Goal: Task Accomplishment & Management: Use online tool/utility

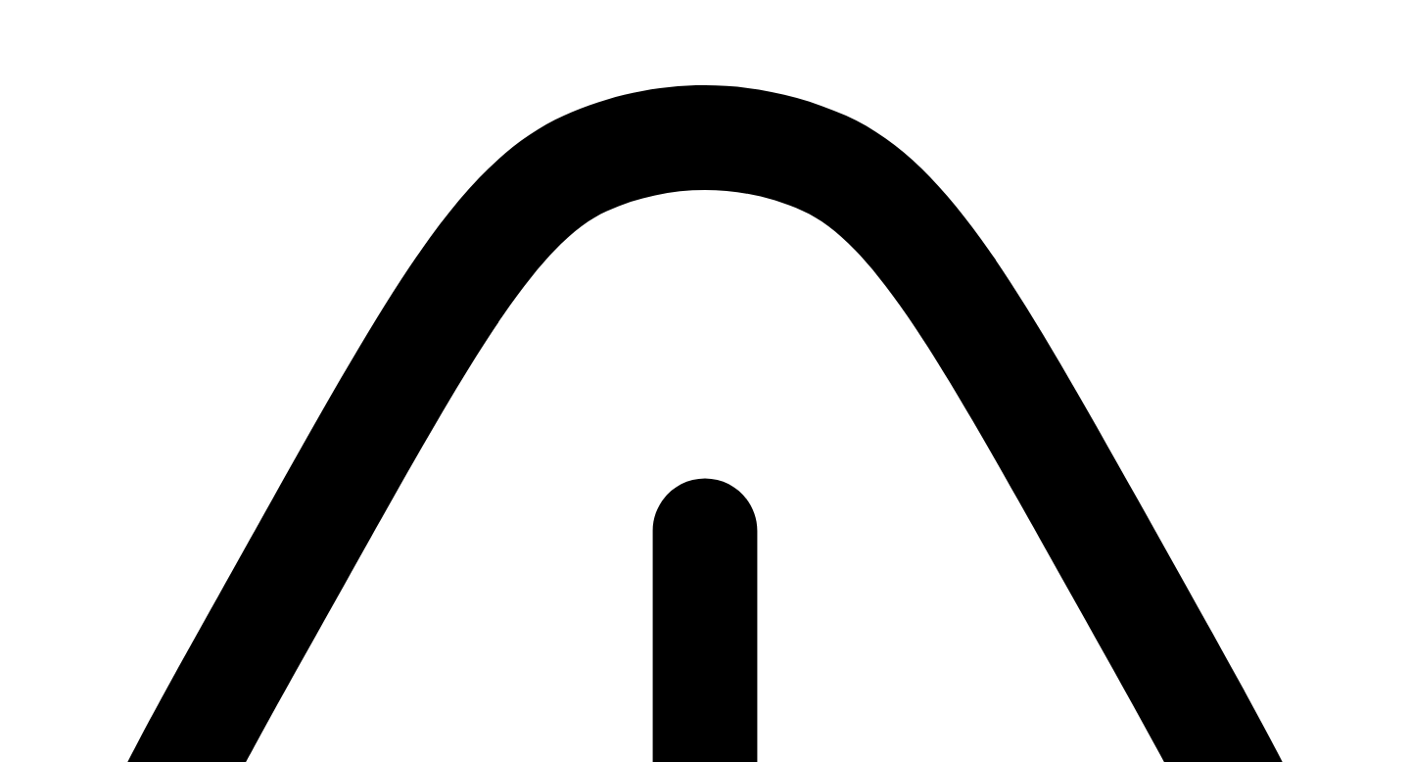
scroll to position [139, 0]
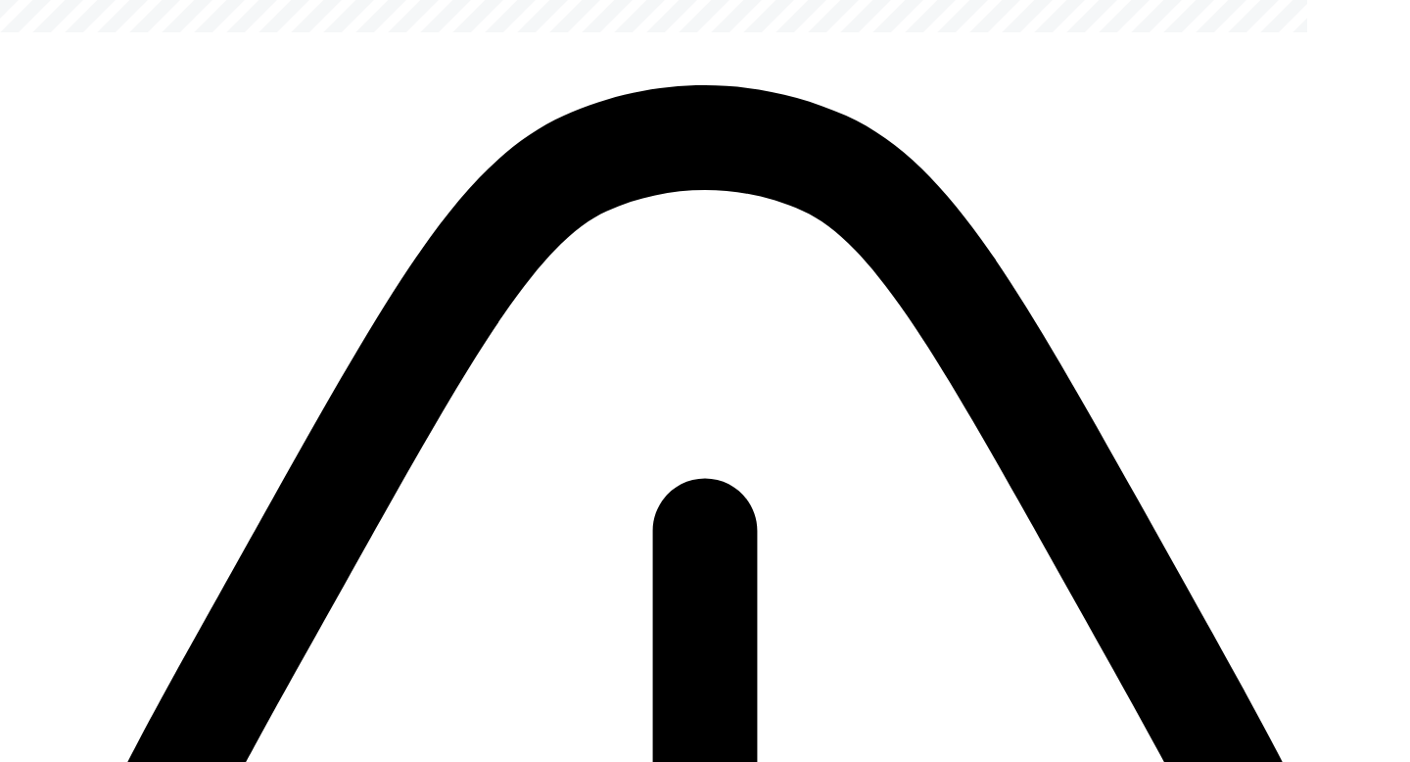
scroll to position [0, 0]
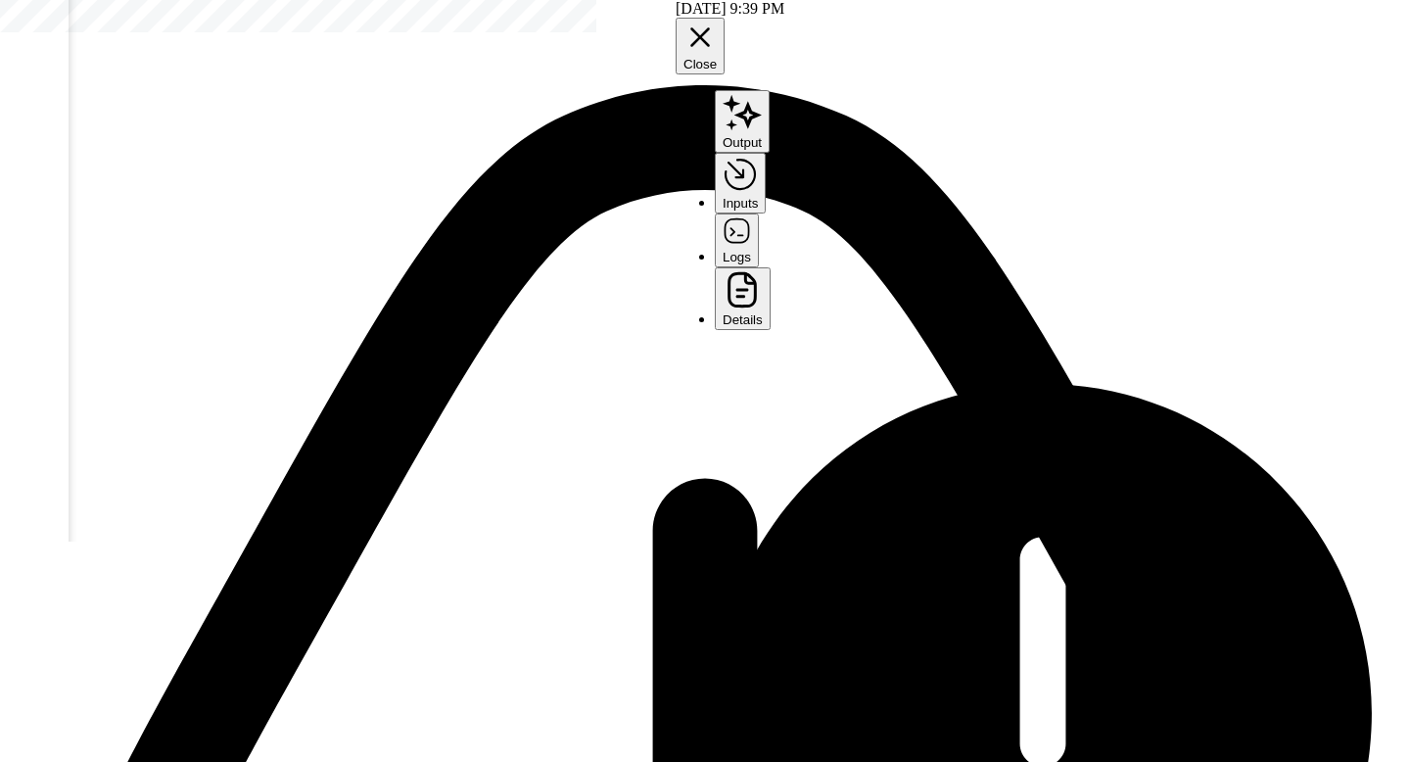
scroll to position [128, 0]
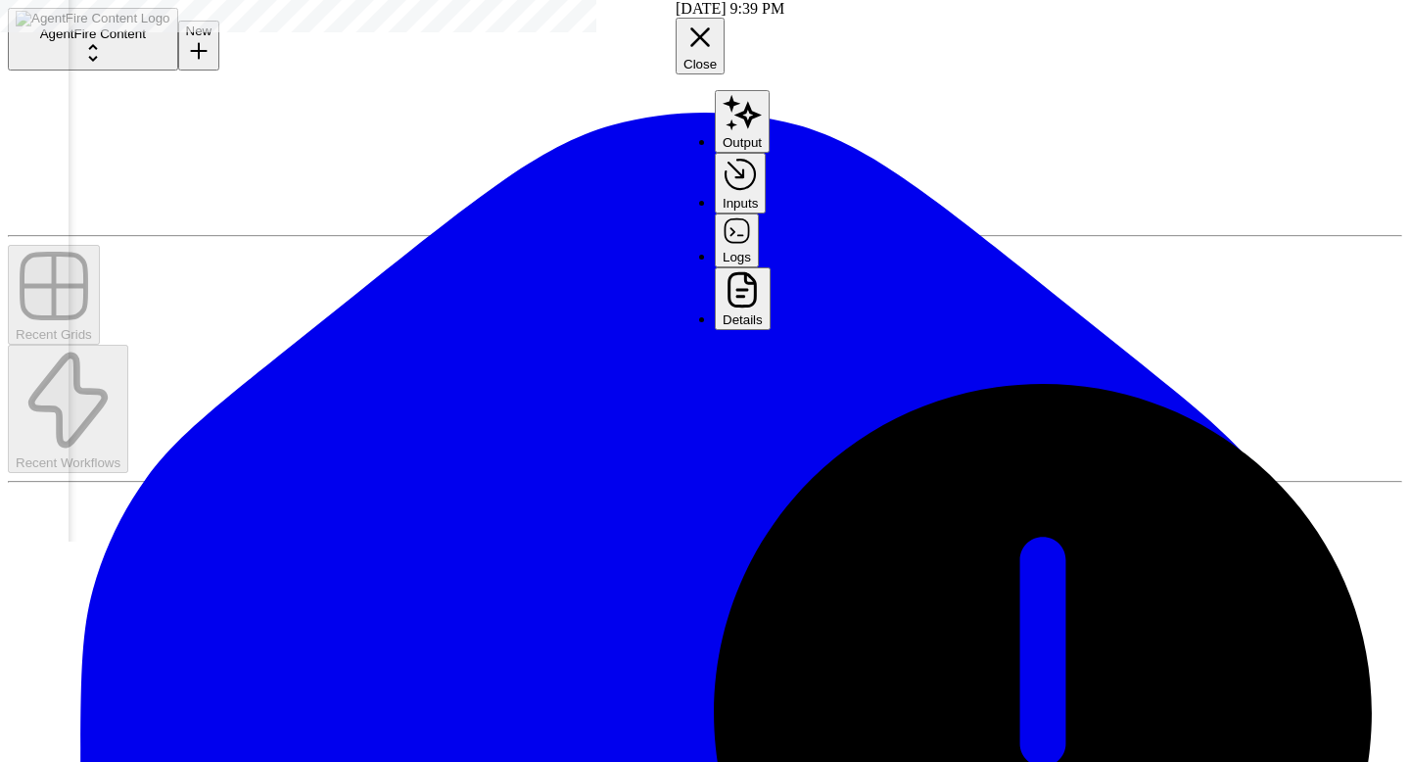
scroll to position [328, 0]
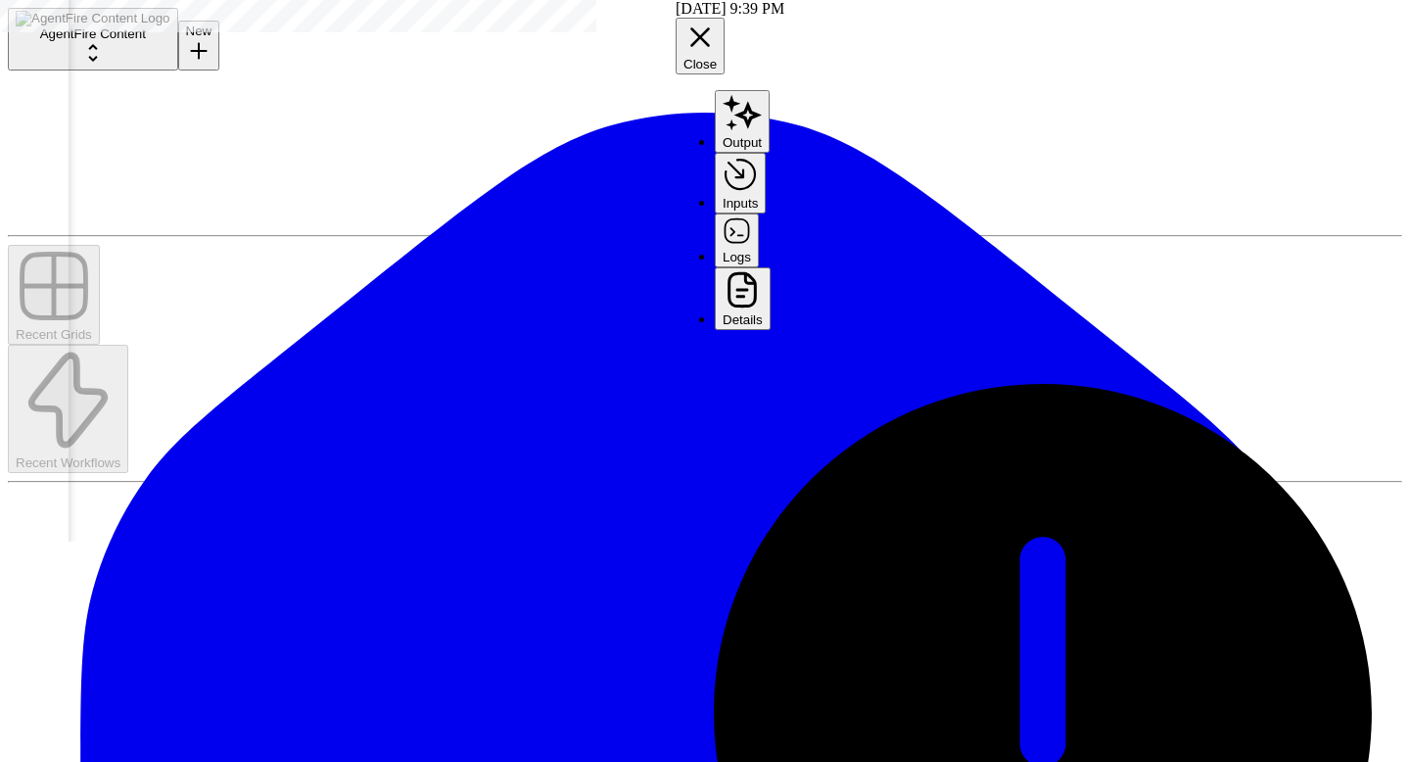
scroll to position [65, 0]
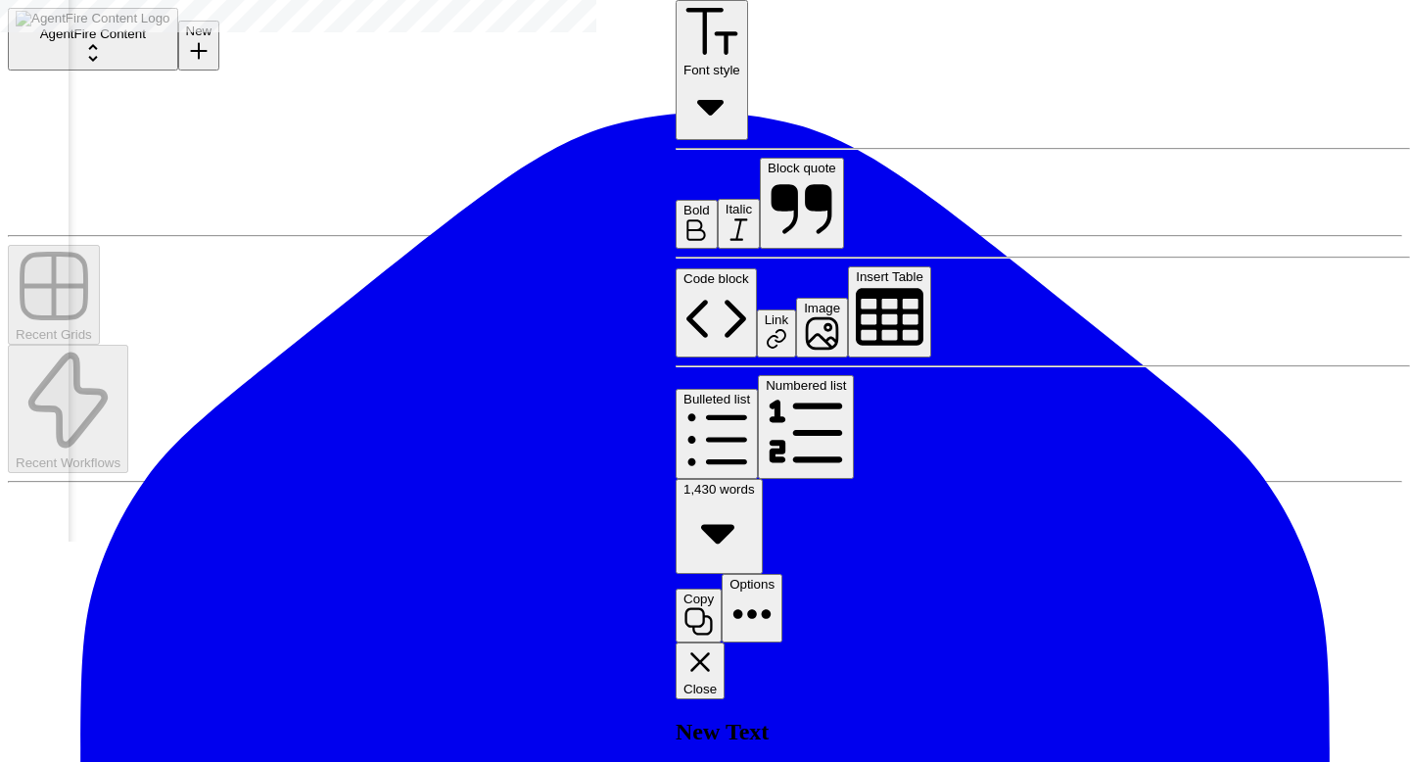
scroll to position [1489, 0]
type input "*********"
click at [717, 645] on icon "button" at bounding box center [699, 661] width 33 height 33
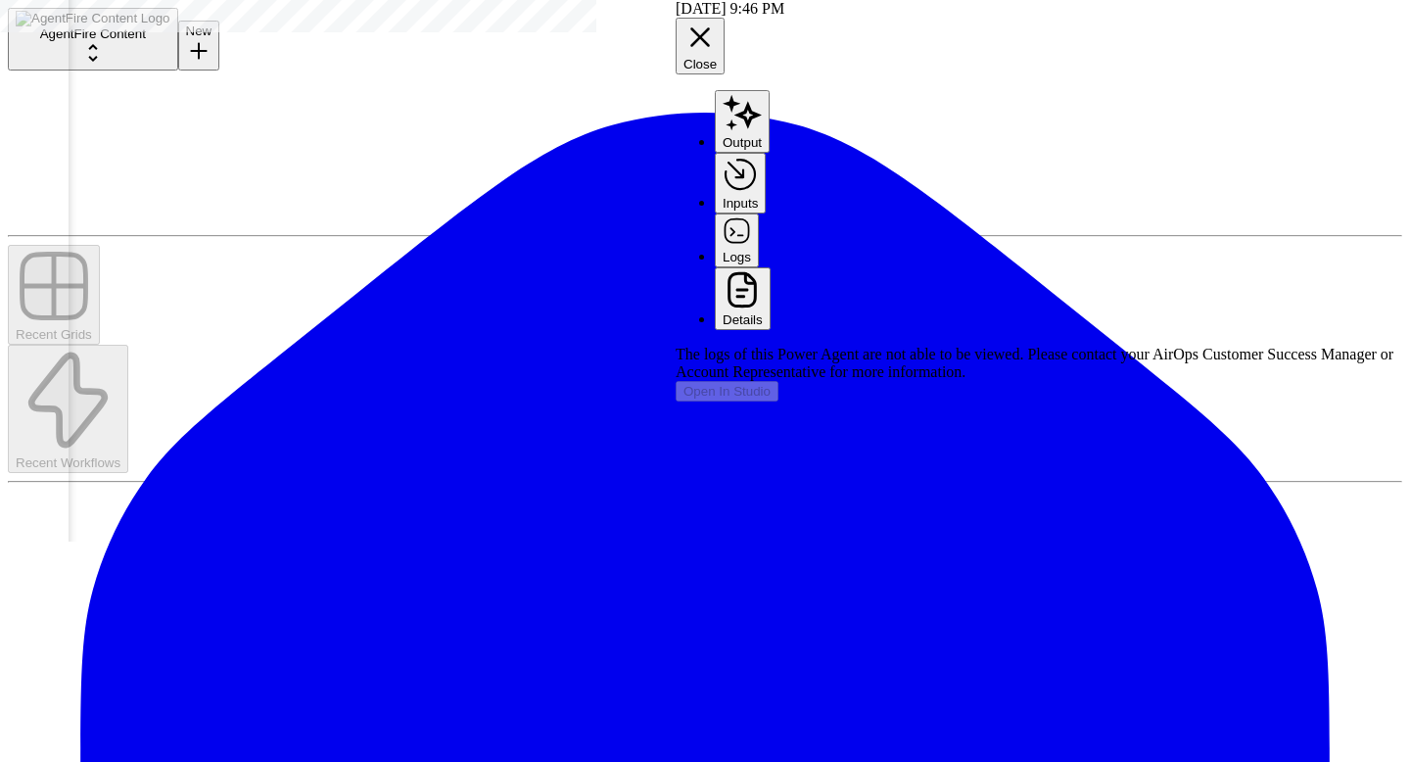
click at [717, 21] on icon "button" at bounding box center [699, 37] width 33 height 33
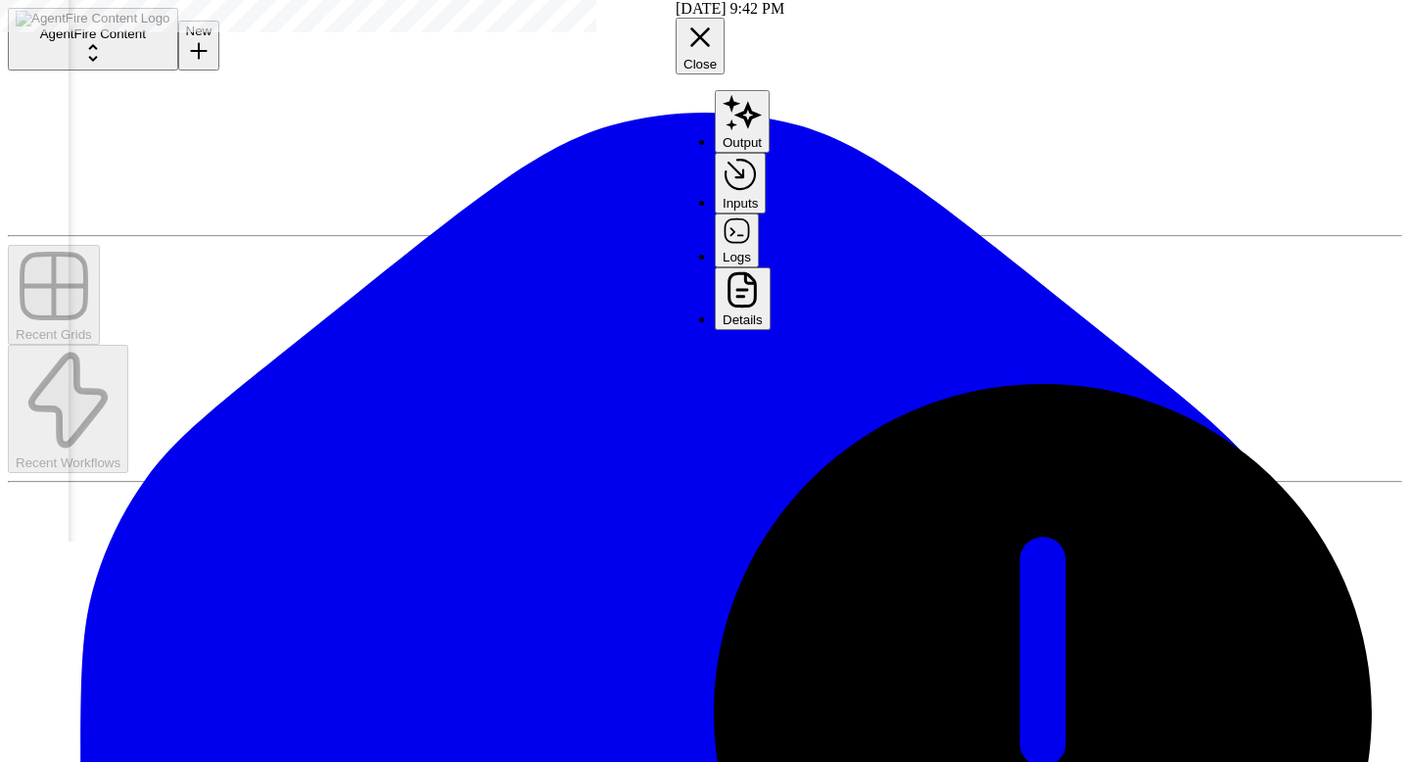
scroll to position [333, 0]
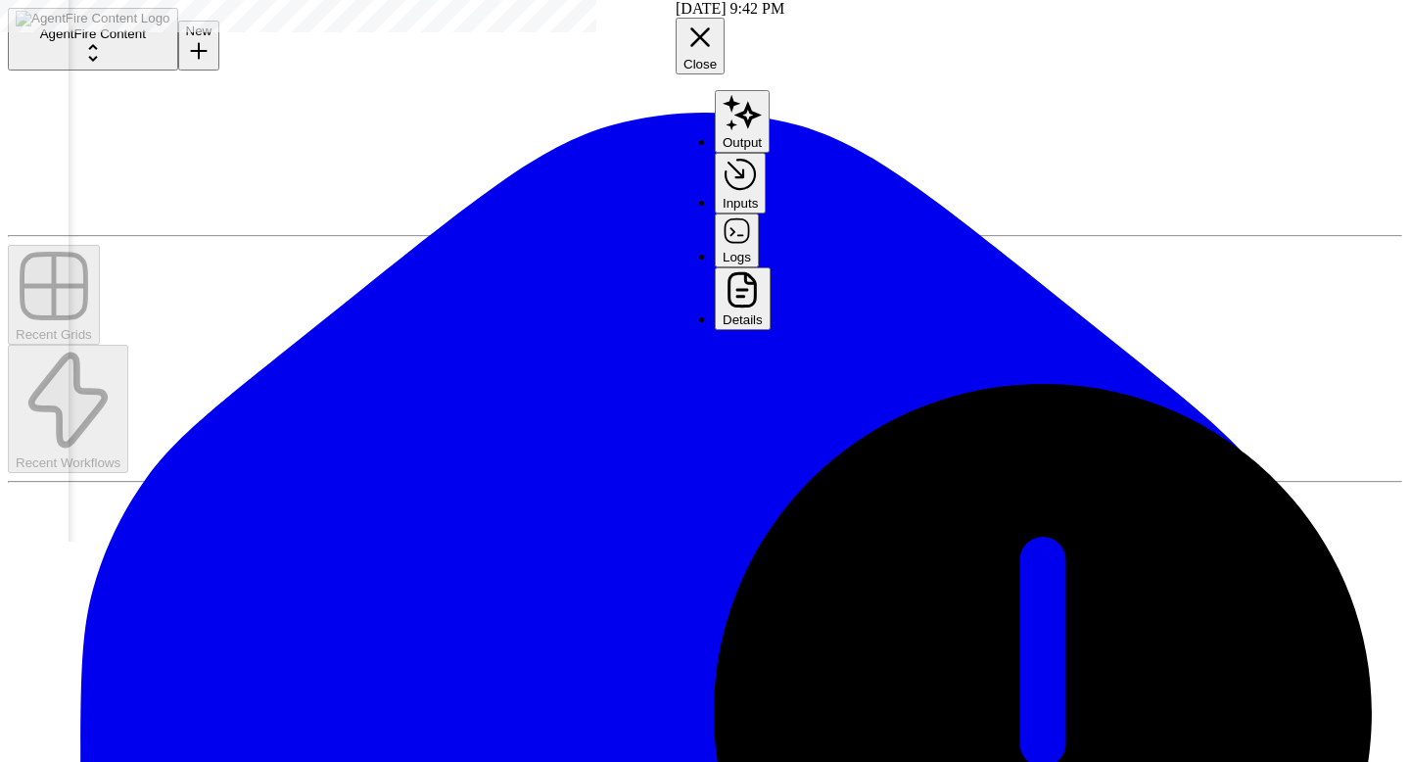
scroll to position [137, 0]
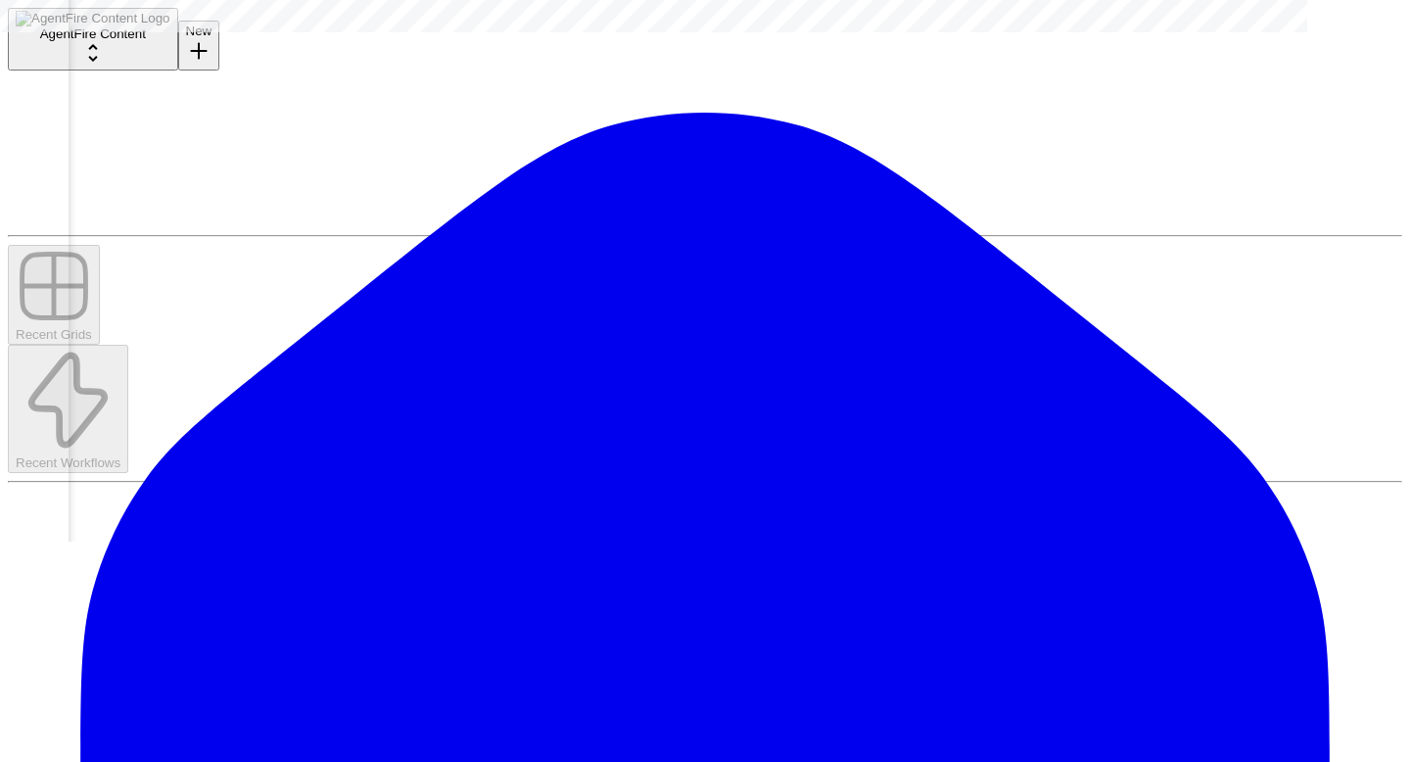
scroll to position [0, 832]
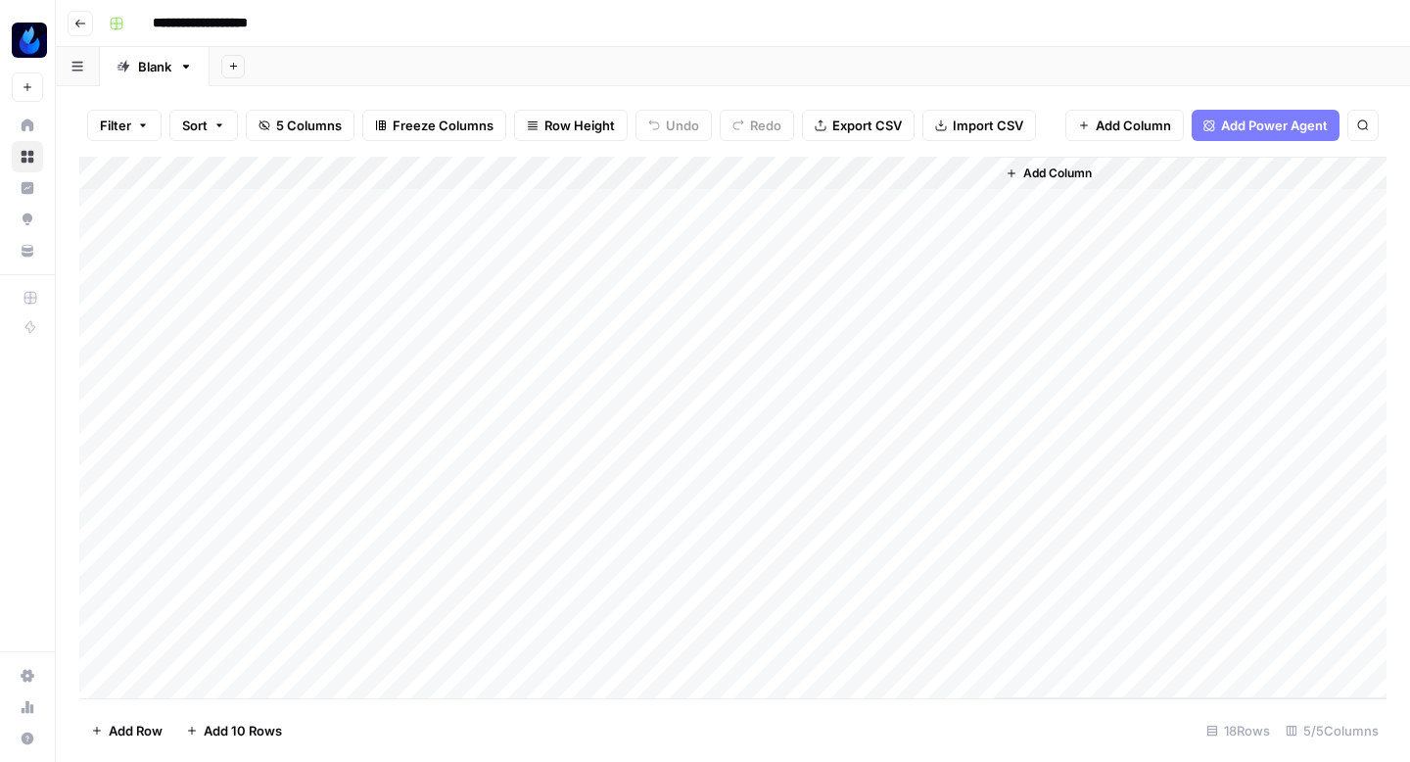
click at [730, 207] on div "Add Column" at bounding box center [732, 427] width 1307 height 541
click at [729, 244] on div "Add Column" at bounding box center [732, 427] width 1307 height 541
click at [725, 271] on div "Add Column" at bounding box center [732, 427] width 1307 height 541
click at [721, 302] on div "Add Column" at bounding box center [732, 427] width 1307 height 541
click at [724, 333] on div "Add Column" at bounding box center [732, 427] width 1307 height 541
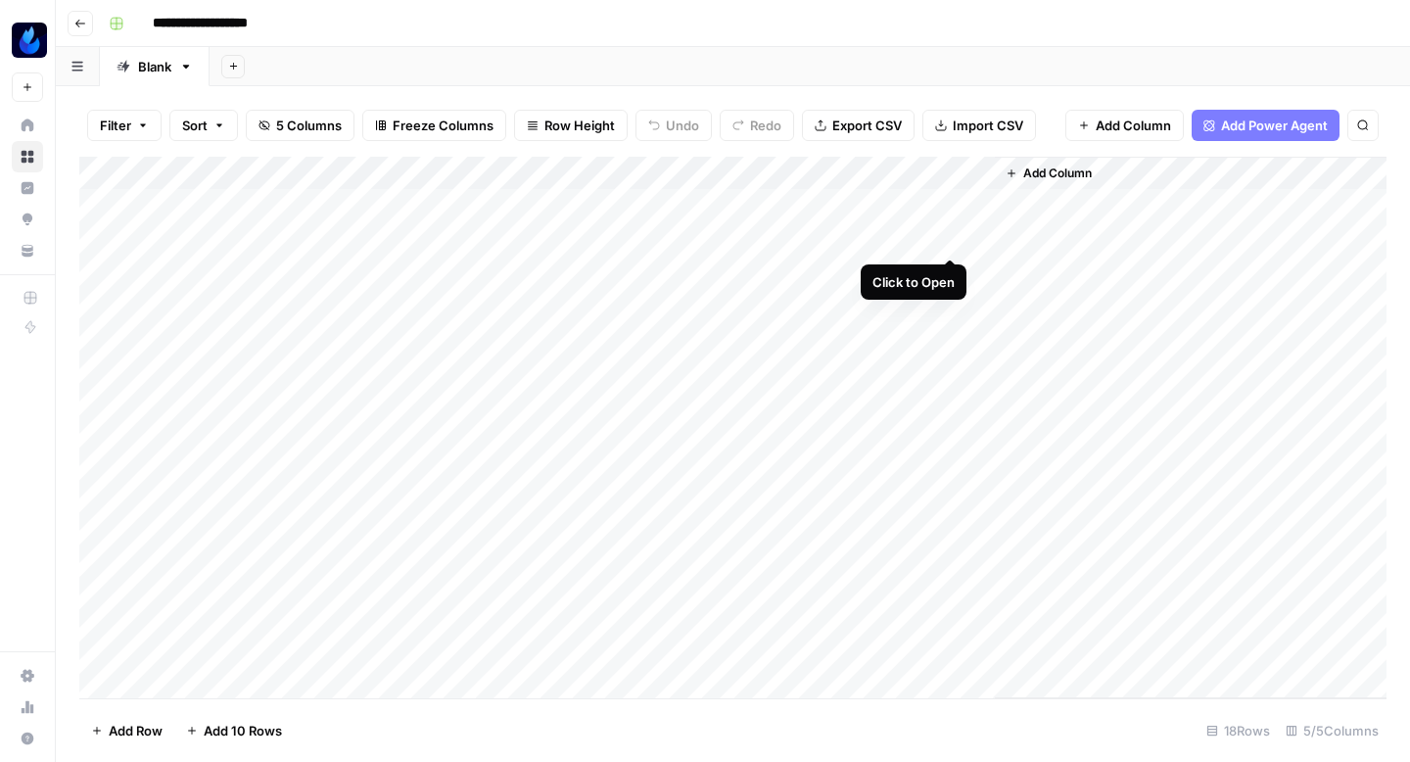
click at [945, 236] on div "Add Column" at bounding box center [732, 427] width 1307 height 541
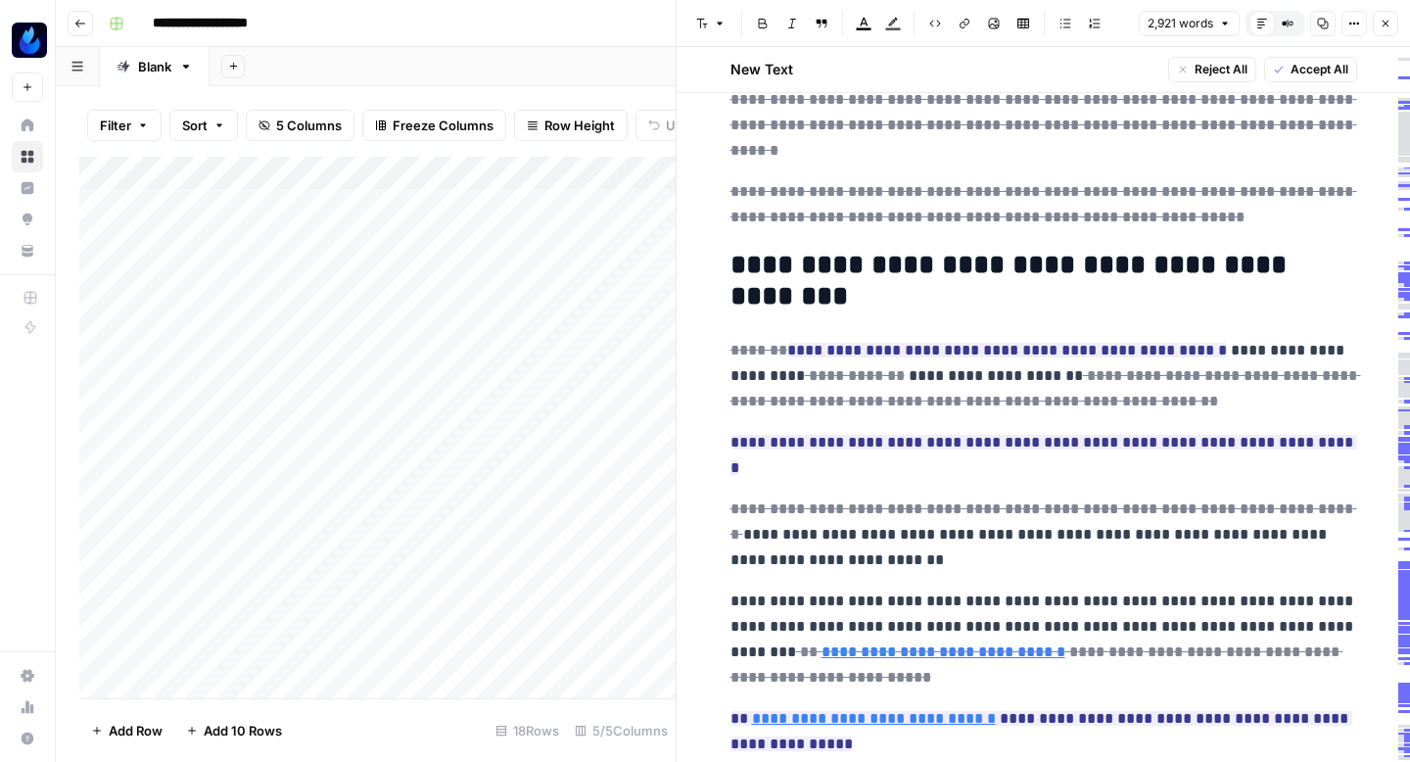
scroll to position [2262, 0]
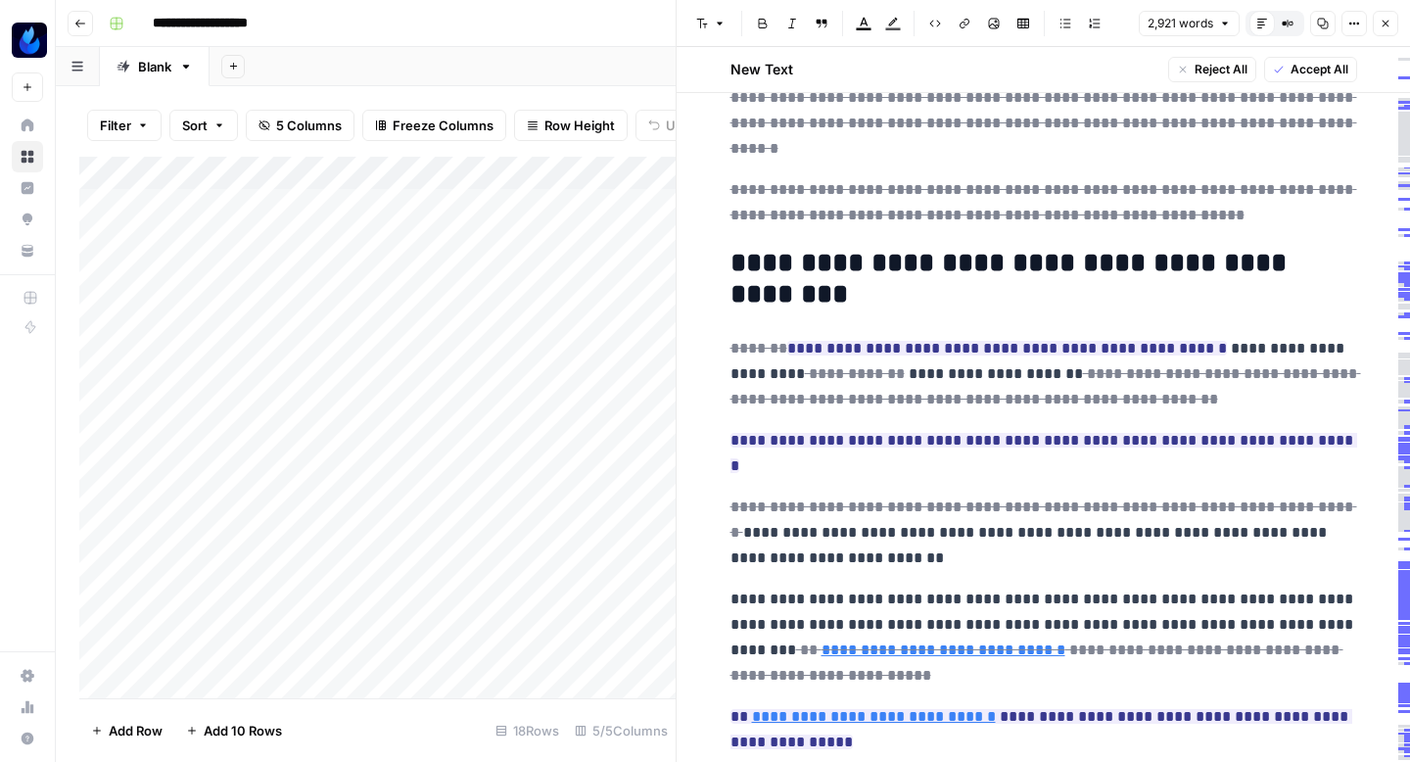
click at [1319, 75] on span "Accept All" at bounding box center [1319, 70] width 58 height 18
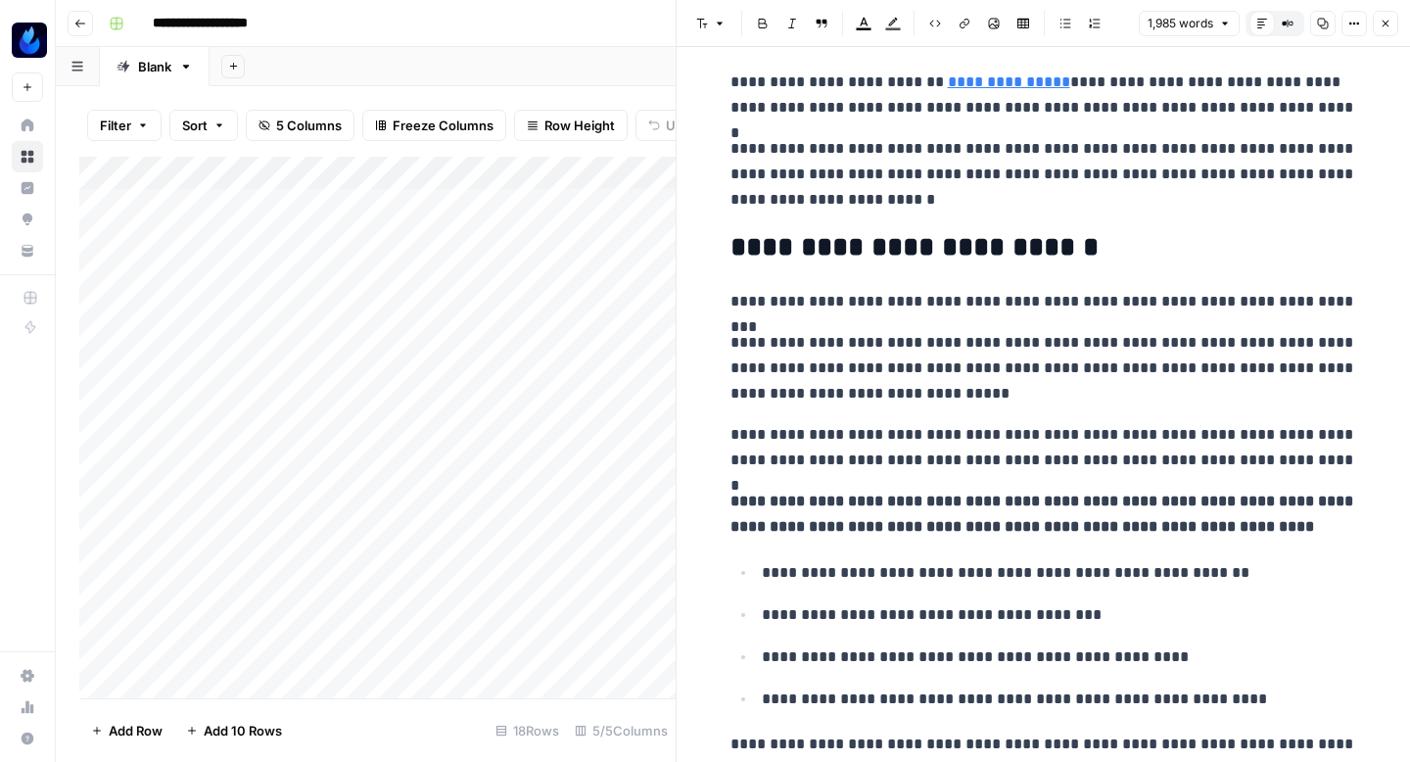
scroll to position [12383, 0]
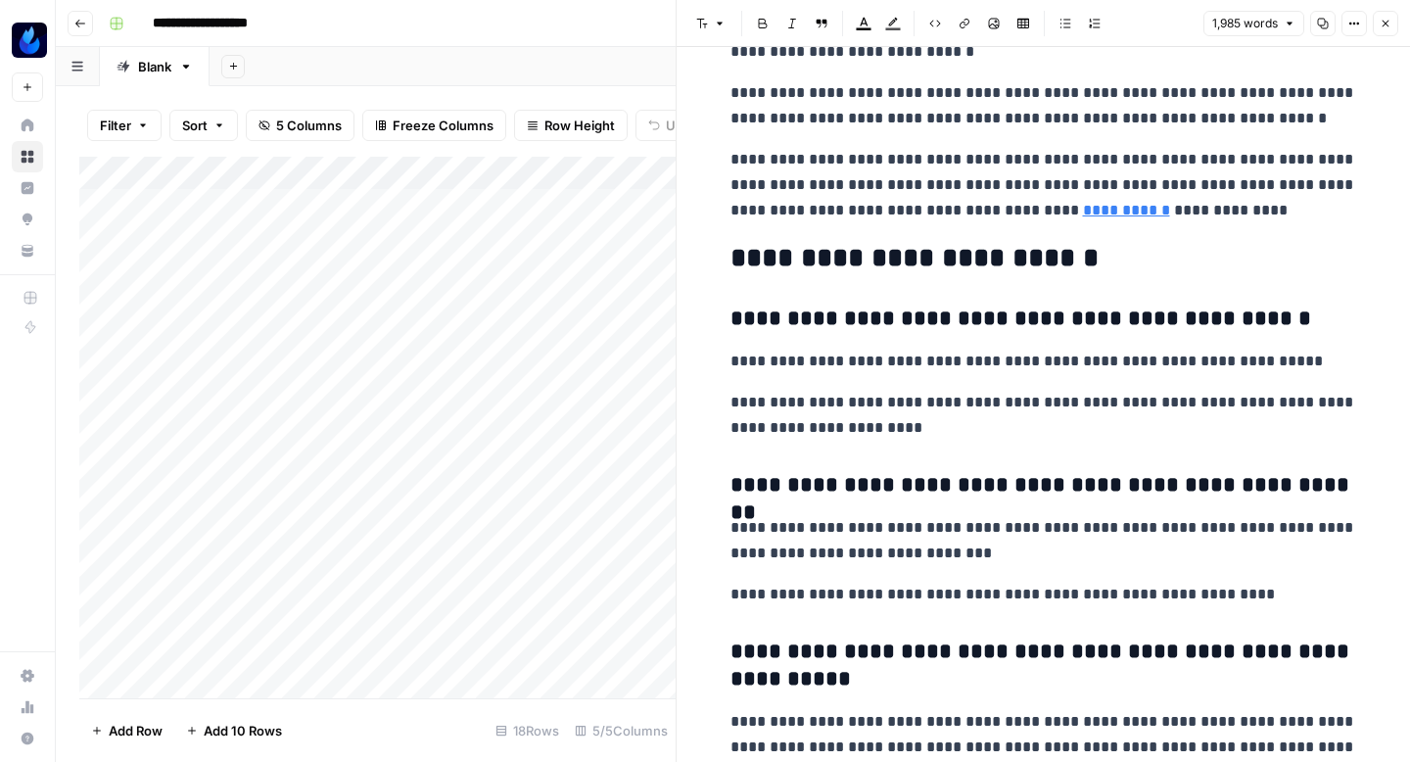
click at [1322, 19] on icon "button" at bounding box center [1323, 24] width 11 height 11
click at [1389, 27] on icon "button" at bounding box center [1385, 24] width 12 height 12
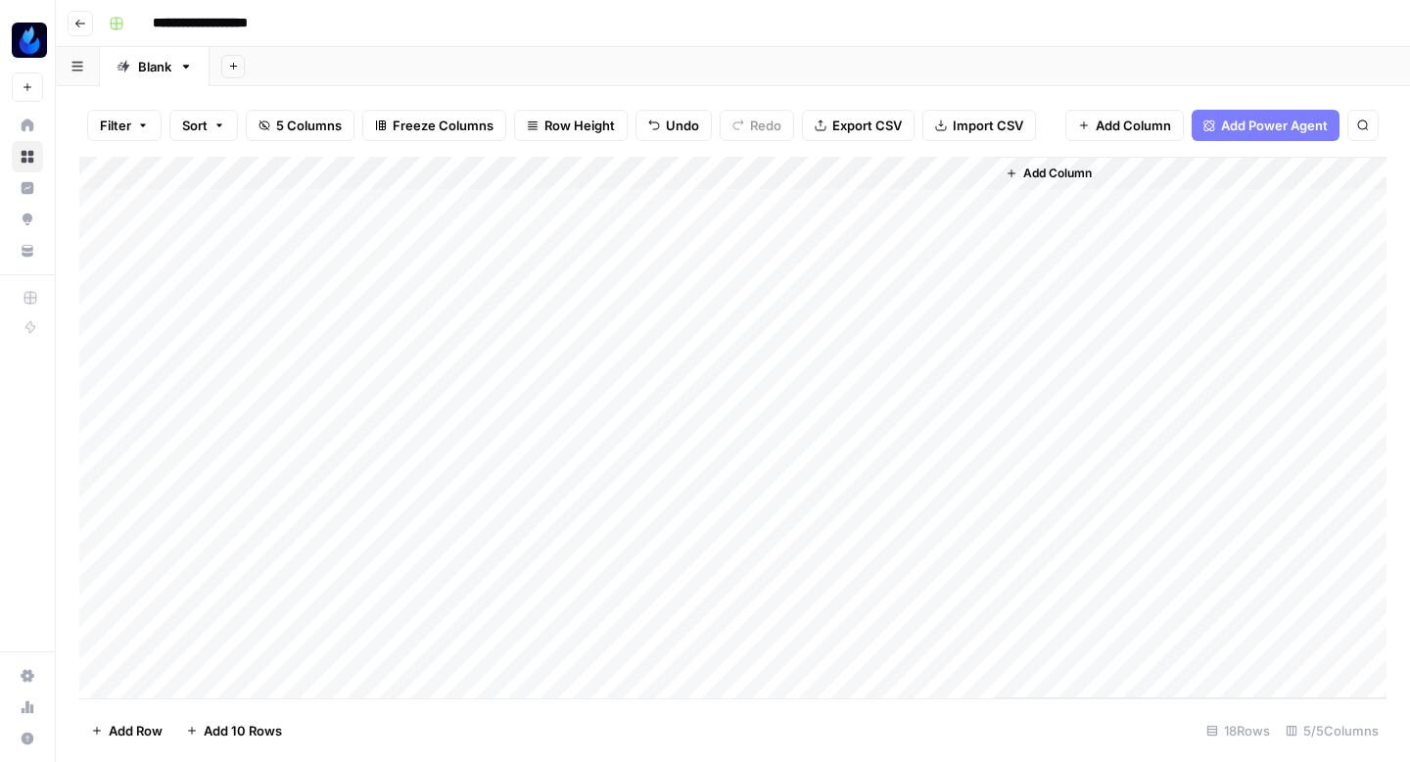
click at [335, 198] on div "Add Column" at bounding box center [732, 427] width 1307 height 541
click at [446, 199] on div "Add Column" at bounding box center [732, 427] width 1307 height 541
click at [357, 230] on div "Add Column" at bounding box center [732, 427] width 1307 height 541
click at [442, 205] on div "Add Column" at bounding box center [732, 427] width 1307 height 541
click at [446, 238] on div "Add Column" at bounding box center [732, 427] width 1307 height 541
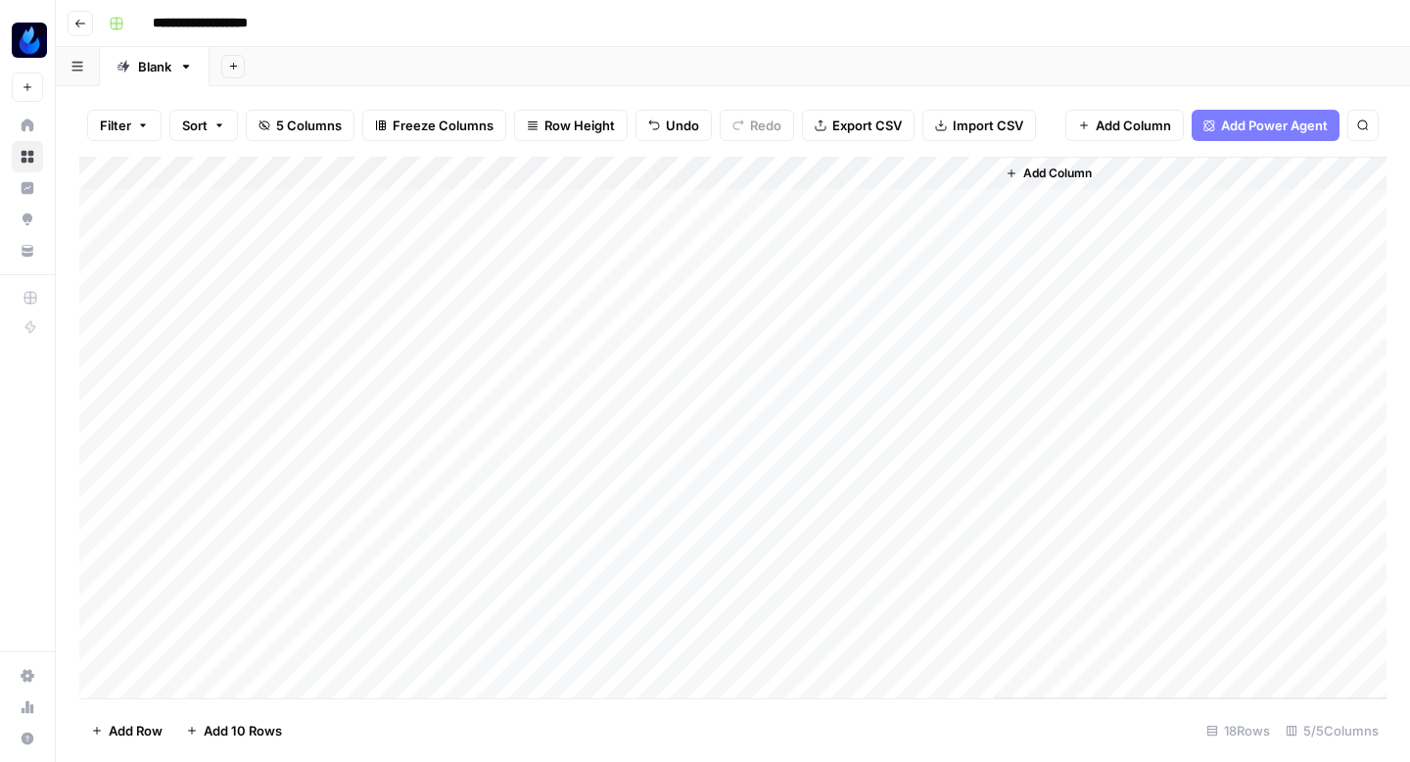
click at [442, 270] on div "Add Column" at bounding box center [732, 427] width 1307 height 541
click at [538, 207] on div "Add Column" at bounding box center [732, 427] width 1307 height 541
click at [952, 233] on div "Add Column" at bounding box center [732, 427] width 1307 height 541
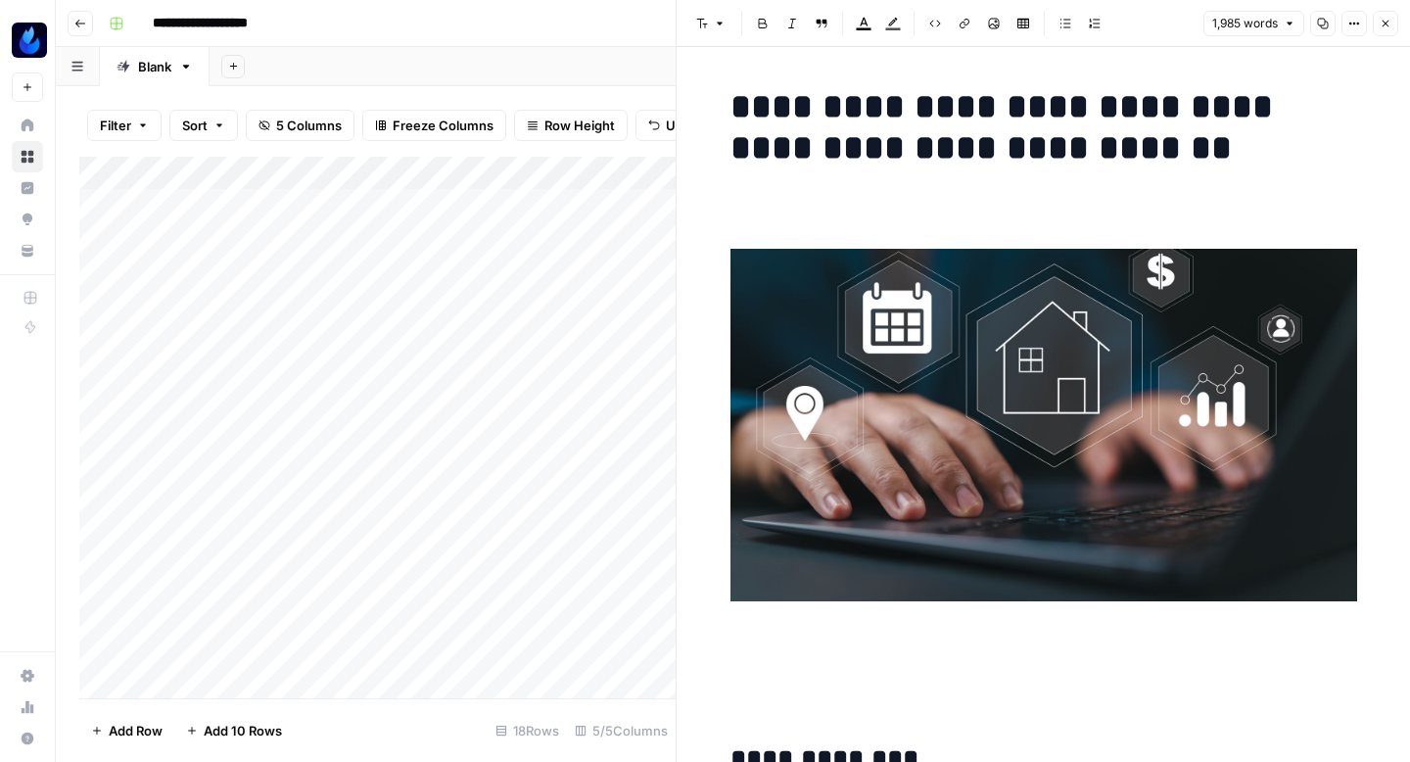
click at [1322, 14] on button "Copy" at bounding box center [1322, 23] width 25 height 25
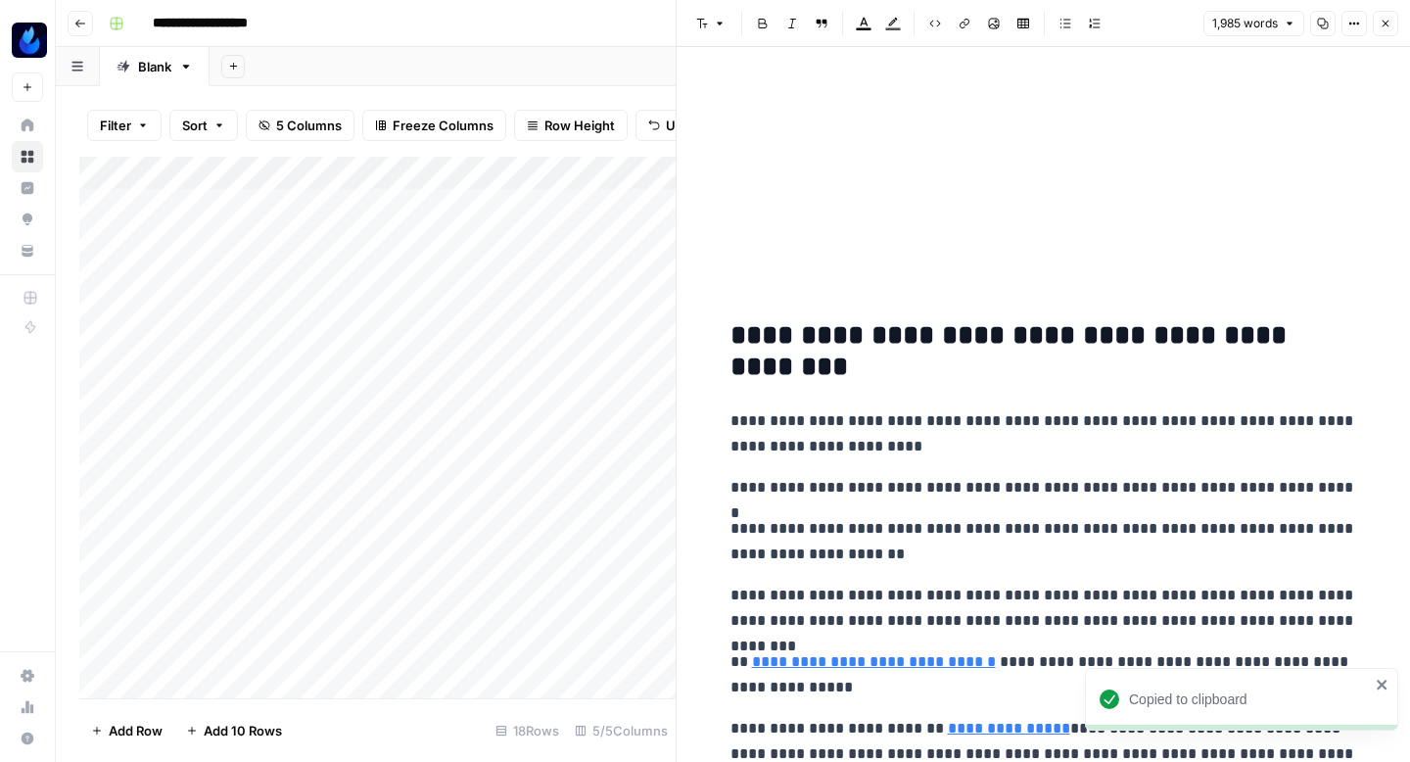
scroll to position [1770, 0]
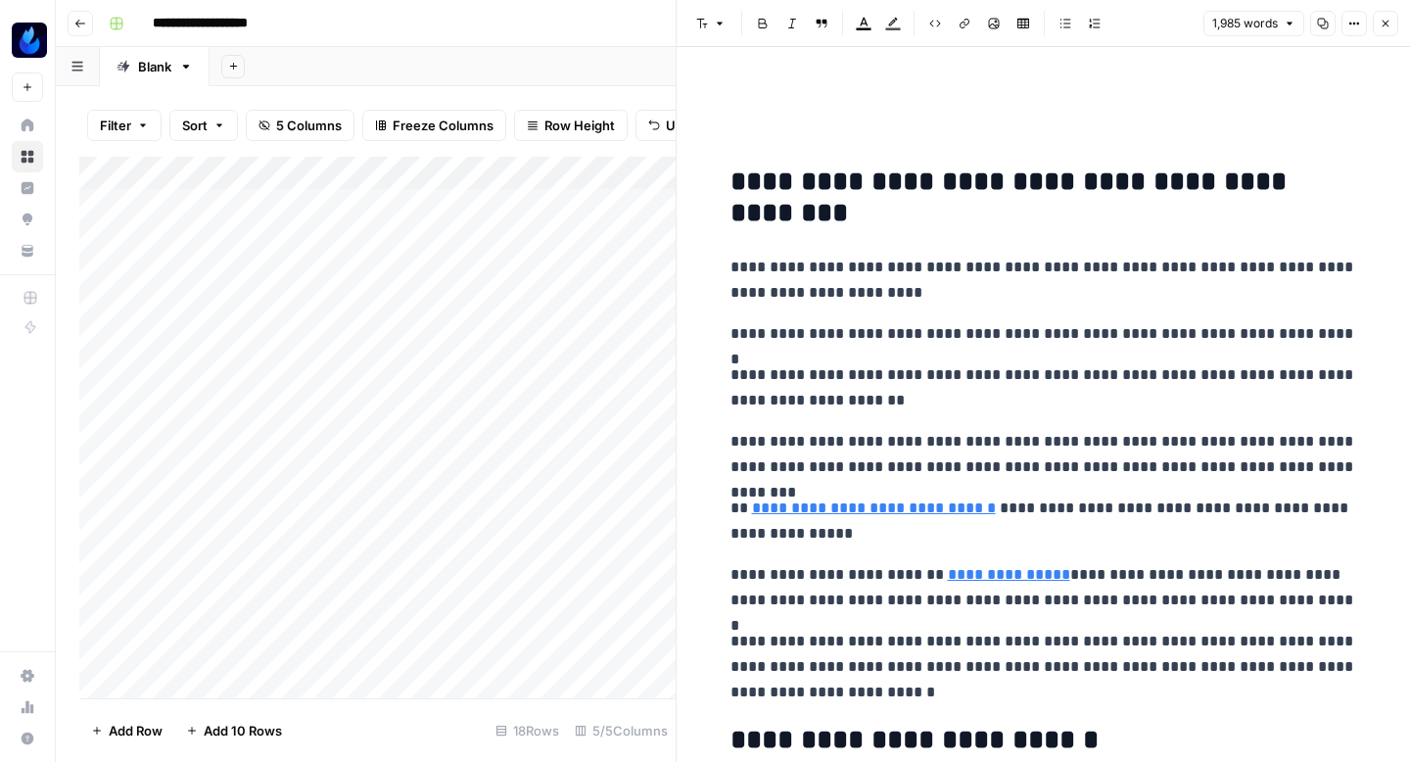
click at [1387, 36] on header "Font style Bold Italic Block quote Text color Highlight color Code block Link I…" at bounding box center [1042, 23] width 733 height 47
click at [1385, 32] on button "Close" at bounding box center [1384, 23] width 25 height 25
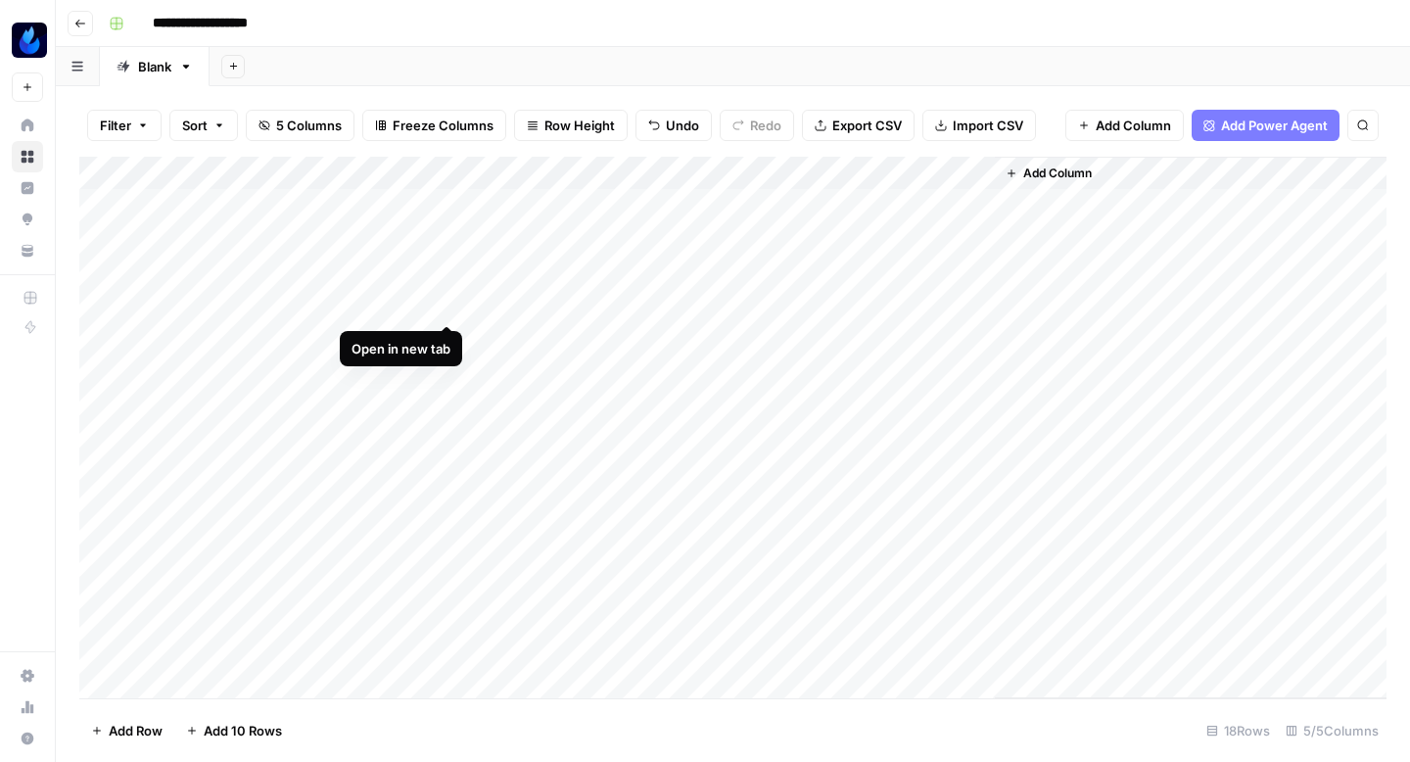
click at [439, 306] on div "Add Column" at bounding box center [732, 427] width 1307 height 541
click at [329, 333] on div "Add Column" at bounding box center [732, 427] width 1307 height 541
click at [437, 342] on div "Add Column" at bounding box center [732, 427] width 1307 height 541
click at [772, 374] on div "Add Column" at bounding box center [732, 427] width 1307 height 541
click at [767, 403] on div "Add Column" at bounding box center [732, 427] width 1307 height 541
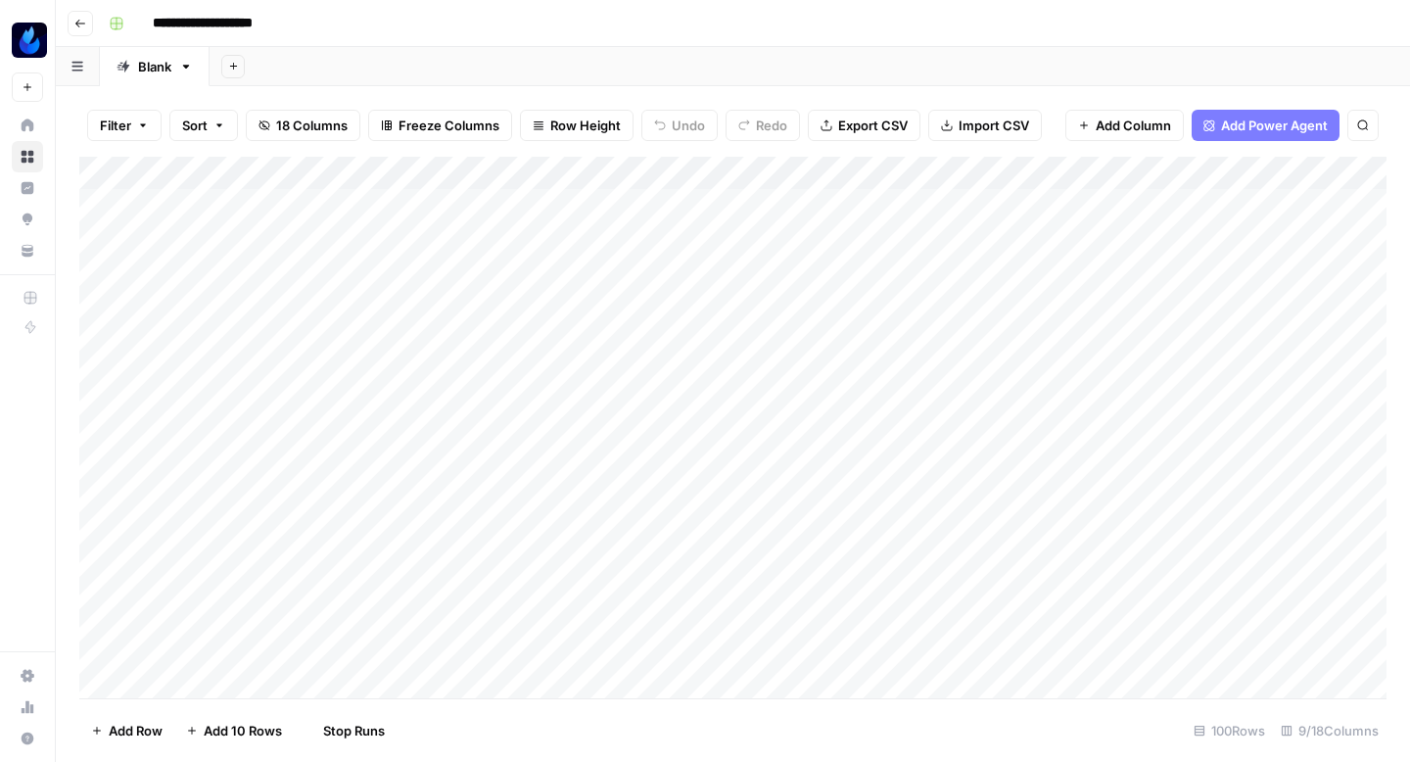
click at [765, 442] on div "Add Column" at bounding box center [732, 427] width 1307 height 541
click at [764, 472] on div "Add Column" at bounding box center [732, 427] width 1307 height 541
click at [581, 364] on div "Add Column" at bounding box center [732, 427] width 1307 height 541
click at [581, 399] on div "Add Column" at bounding box center [732, 427] width 1307 height 541
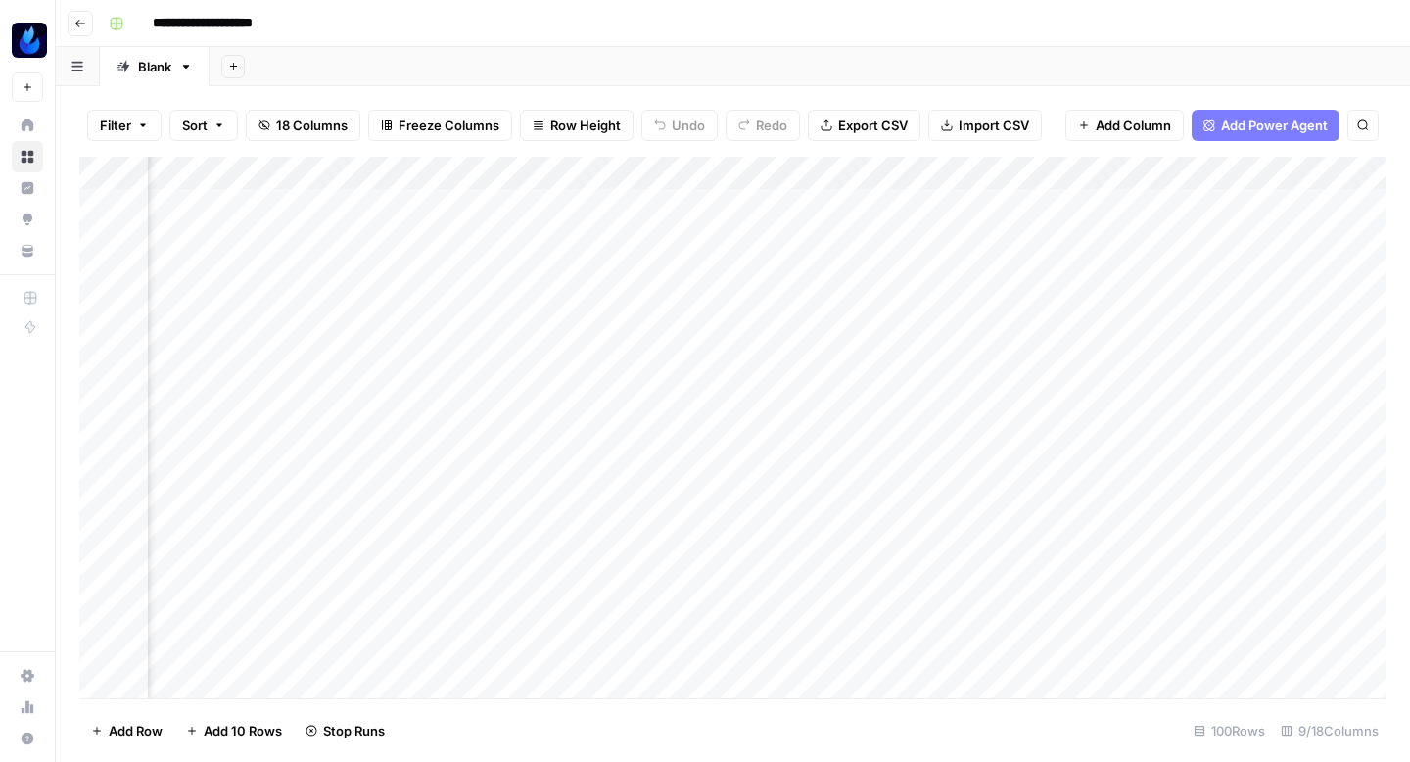
click at [578, 431] on div "Add Column" at bounding box center [732, 427] width 1307 height 541
click at [575, 470] on div "Add Column" at bounding box center [732, 427] width 1307 height 541
click at [680, 372] on div "Add Column" at bounding box center [732, 427] width 1307 height 541
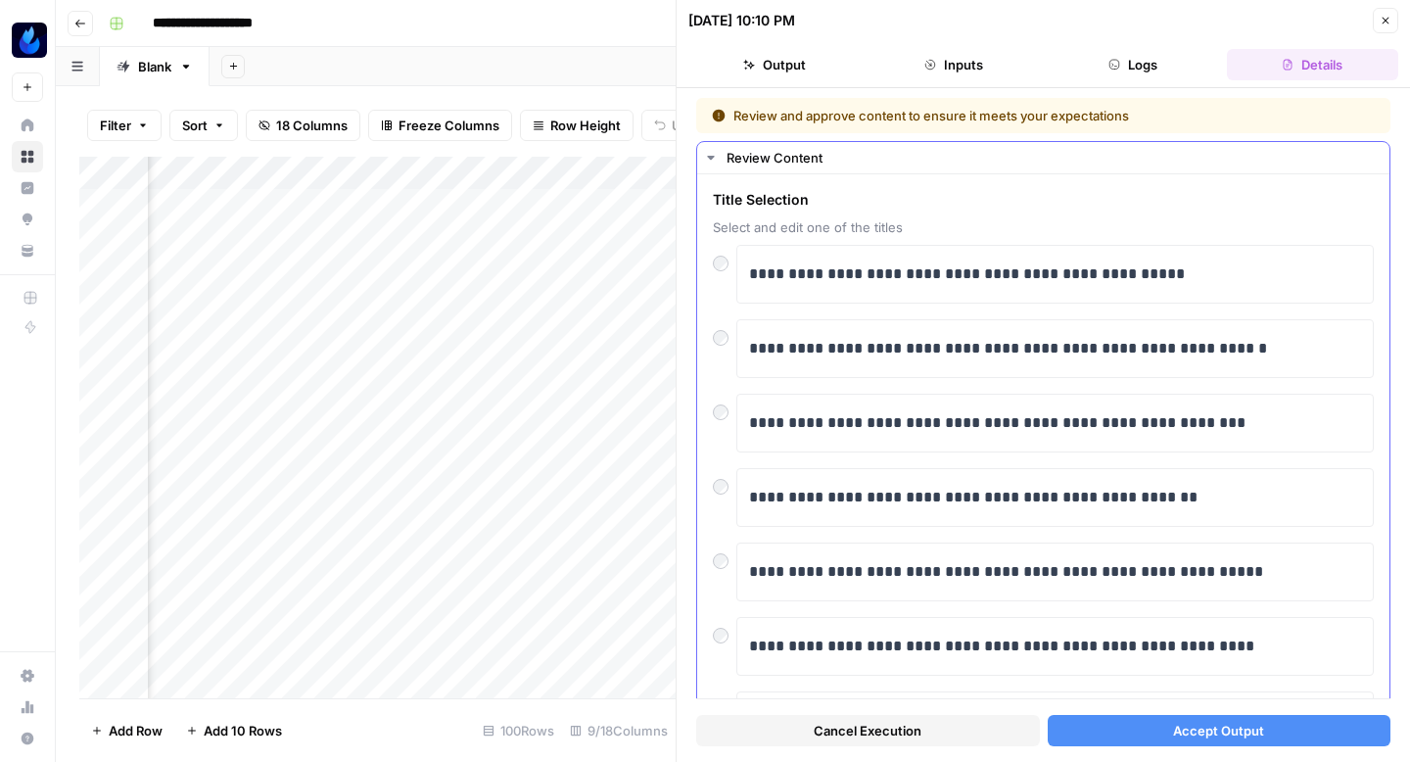
click at [724, 628] on div at bounding box center [724, 630] width 23 height 27
click at [1074, 736] on button "Accept Output" at bounding box center [1219, 730] width 344 height 31
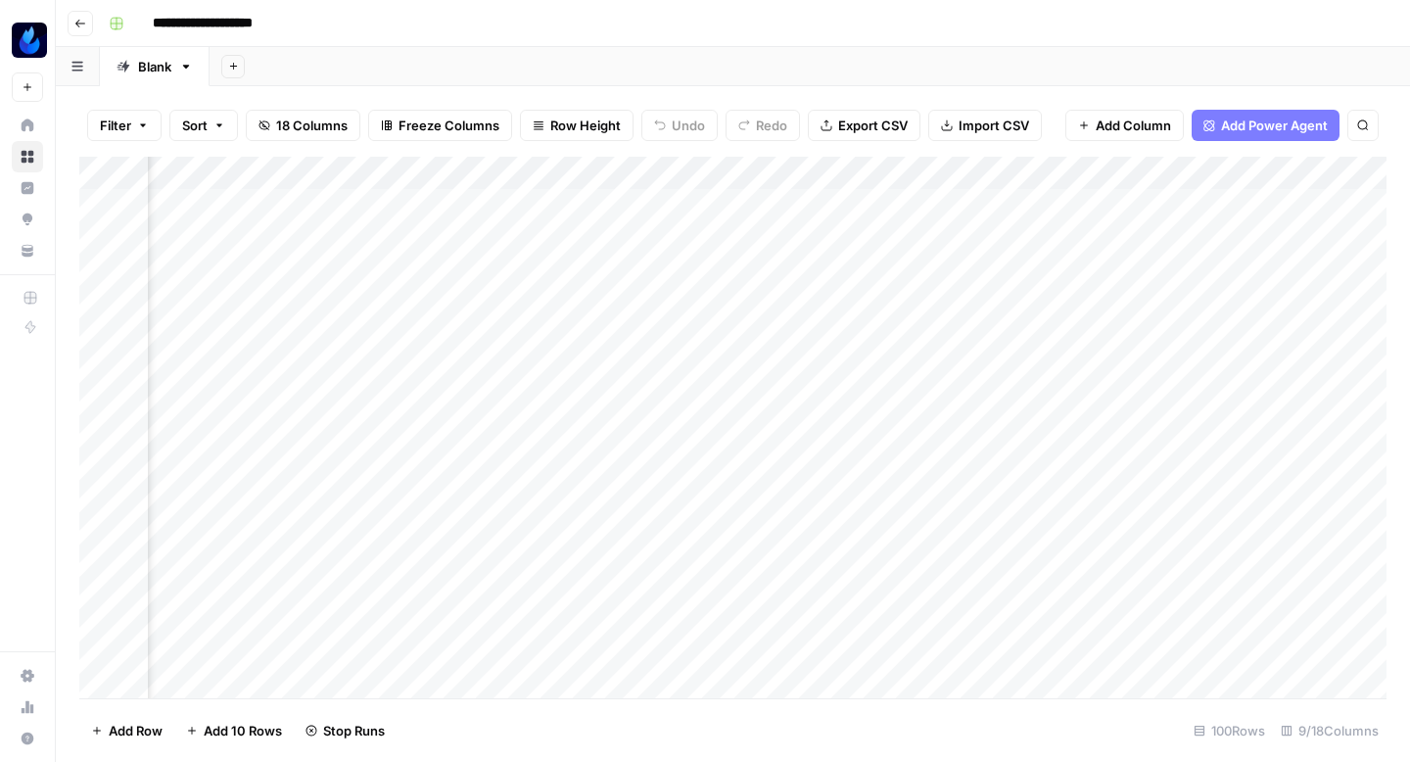
click at [678, 398] on div "Add Column" at bounding box center [732, 427] width 1307 height 541
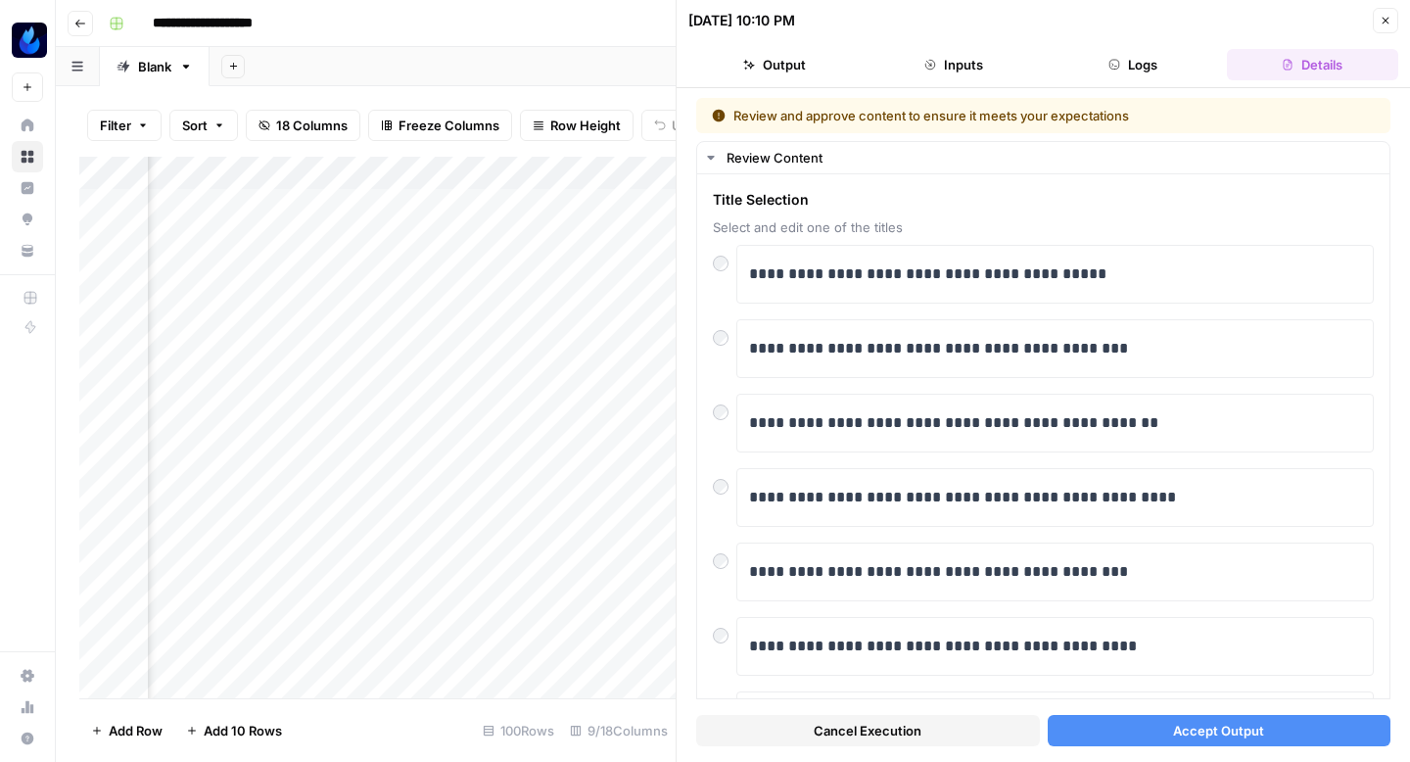
click at [1114, 732] on button "Accept Output" at bounding box center [1219, 730] width 344 height 31
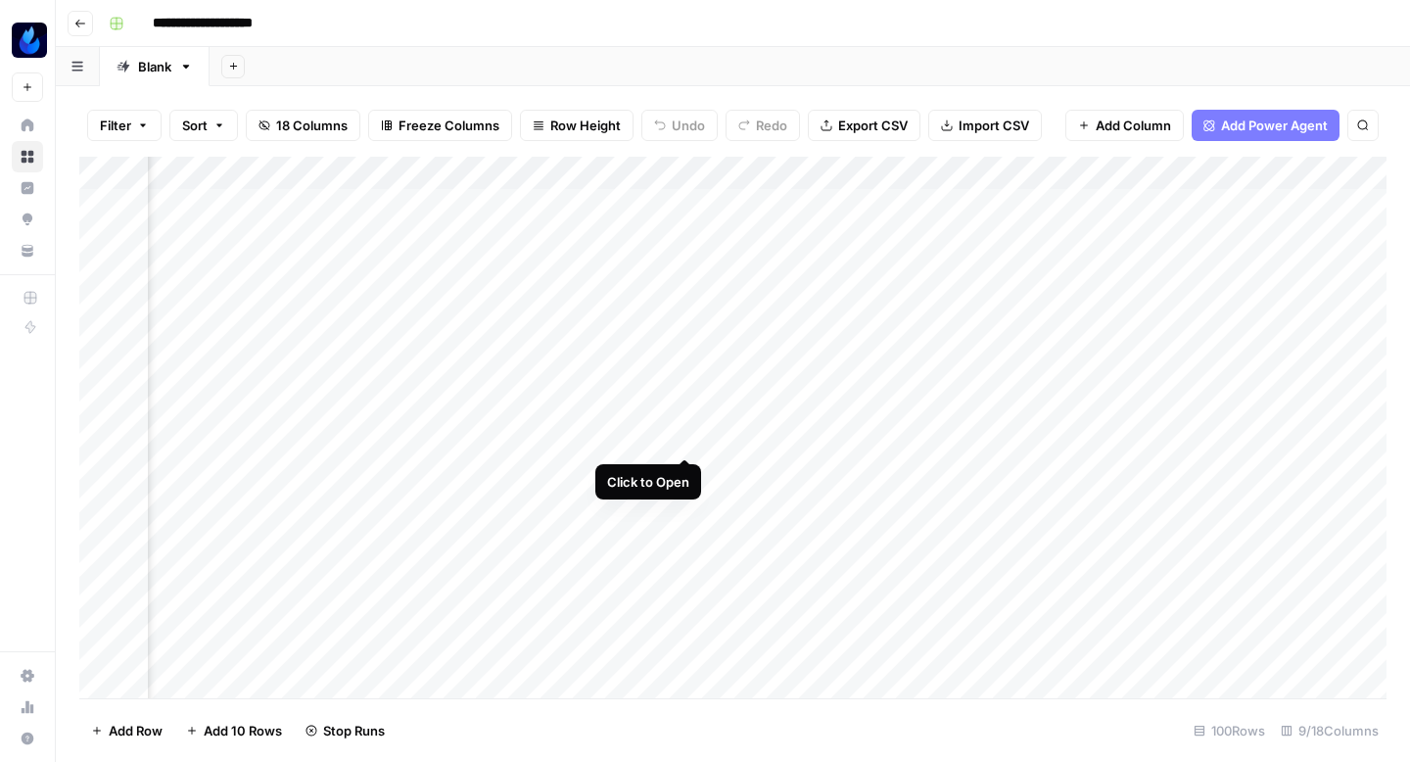
click at [678, 433] on div "Add Column" at bounding box center [732, 427] width 1307 height 541
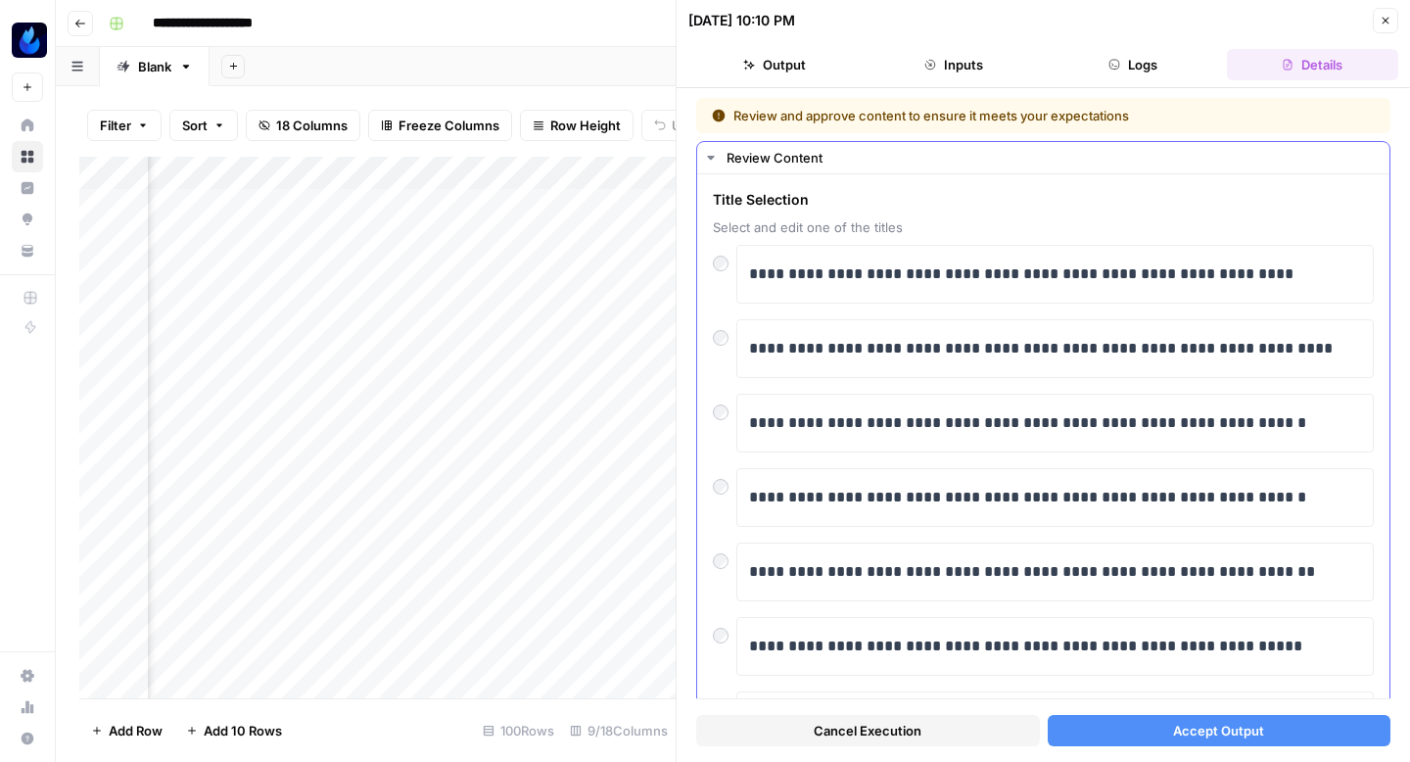
click at [717, 275] on div "**********" at bounding box center [1043, 274] width 661 height 59
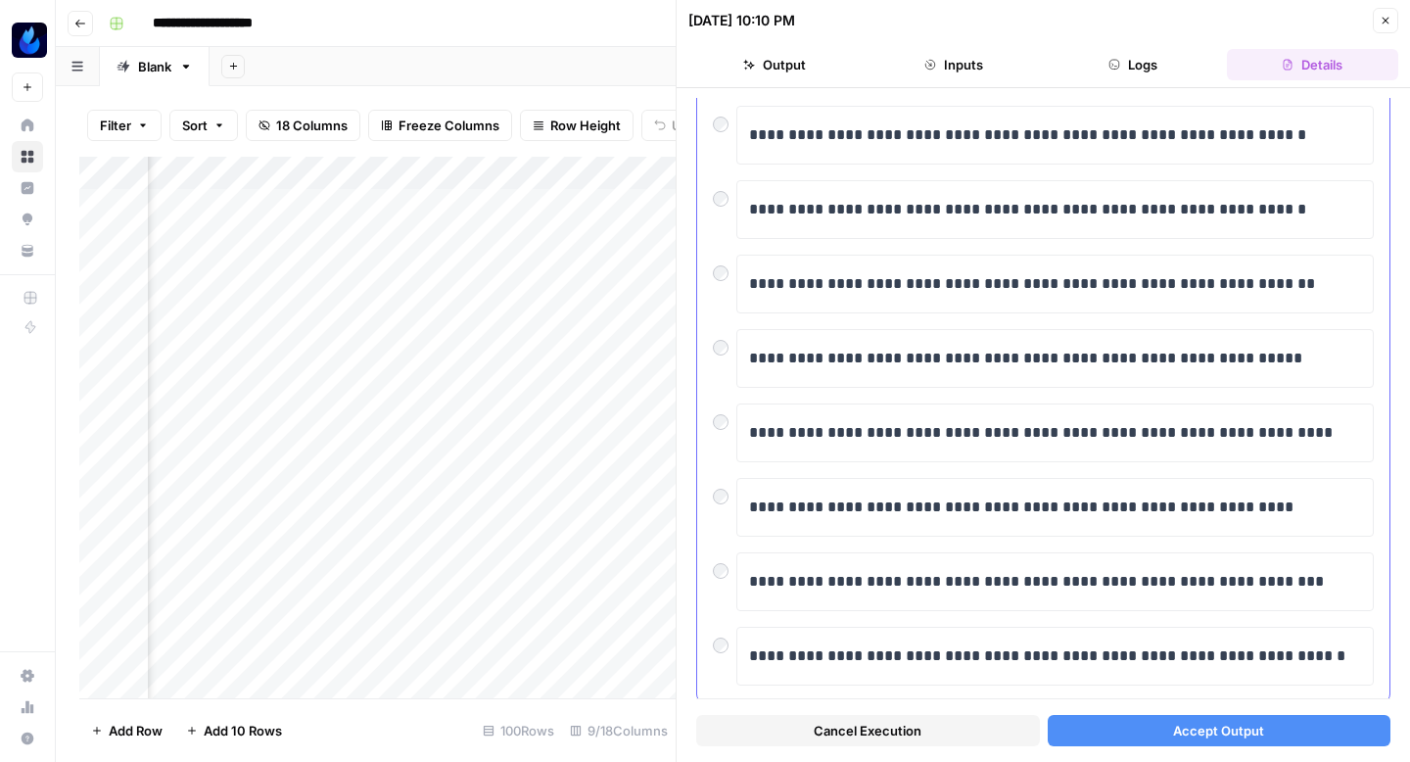
scroll to position [333, 0]
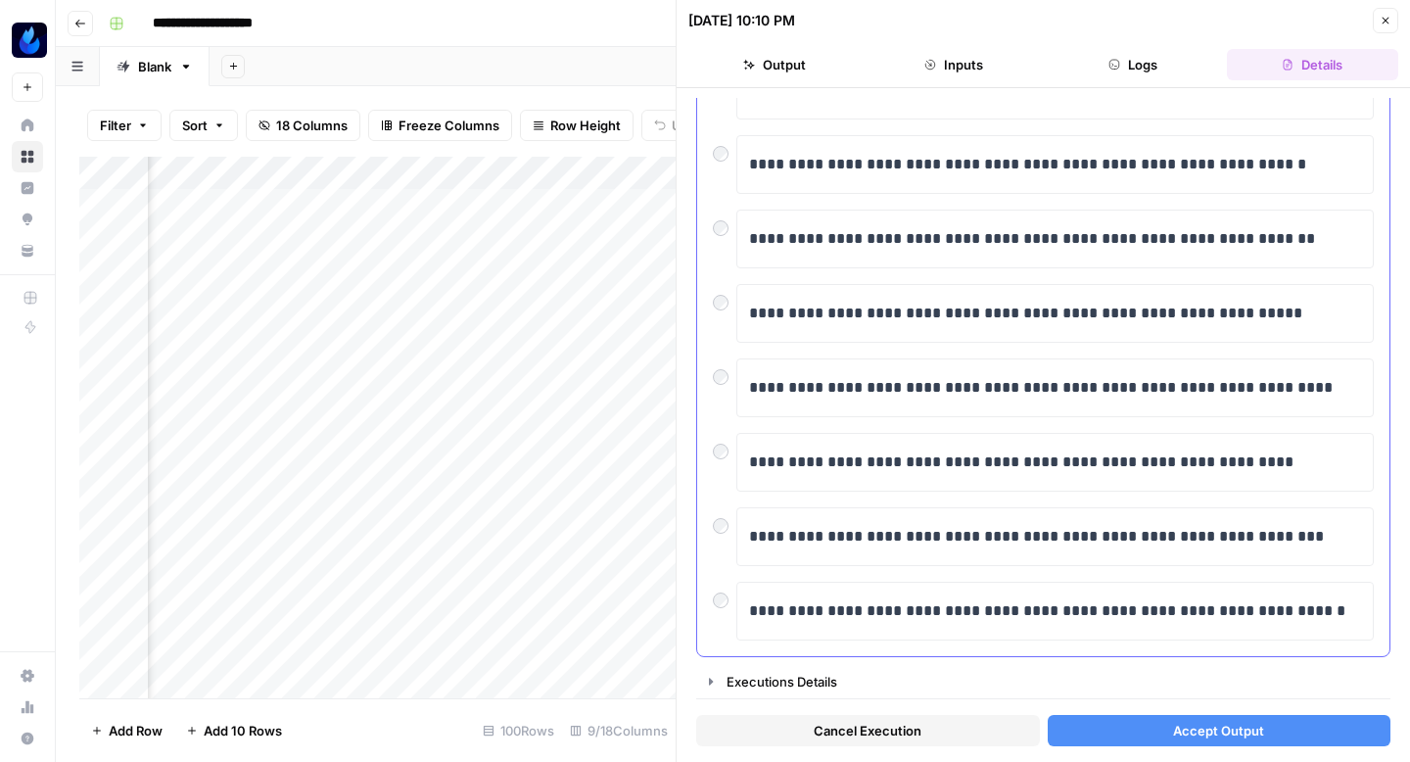
click at [725, 457] on div at bounding box center [724, 446] width 23 height 27
click at [1064, 724] on button "Accept Output" at bounding box center [1219, 730] width 344 height 31
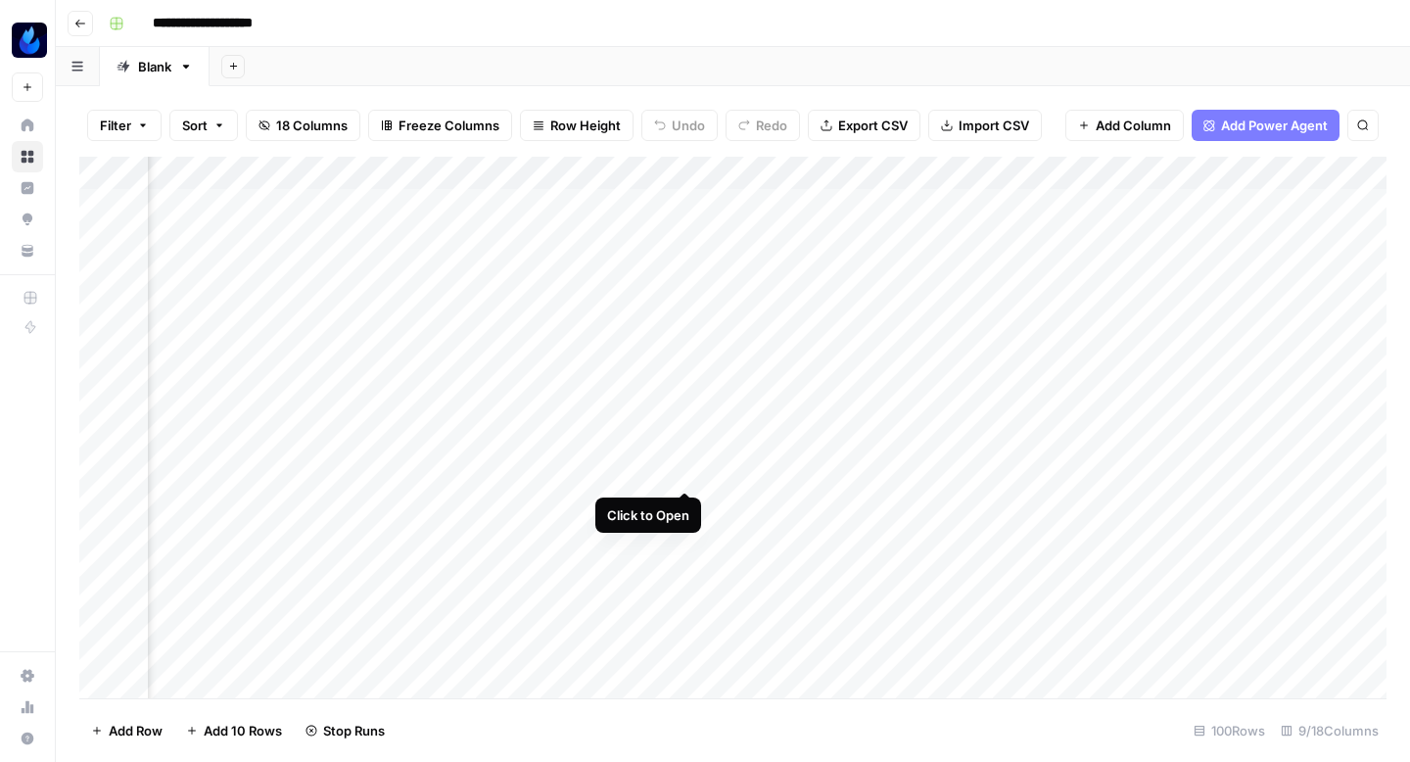
click at [684, 468] on div "Add Column" at bounding box center [732, 427] width 1307 height 541
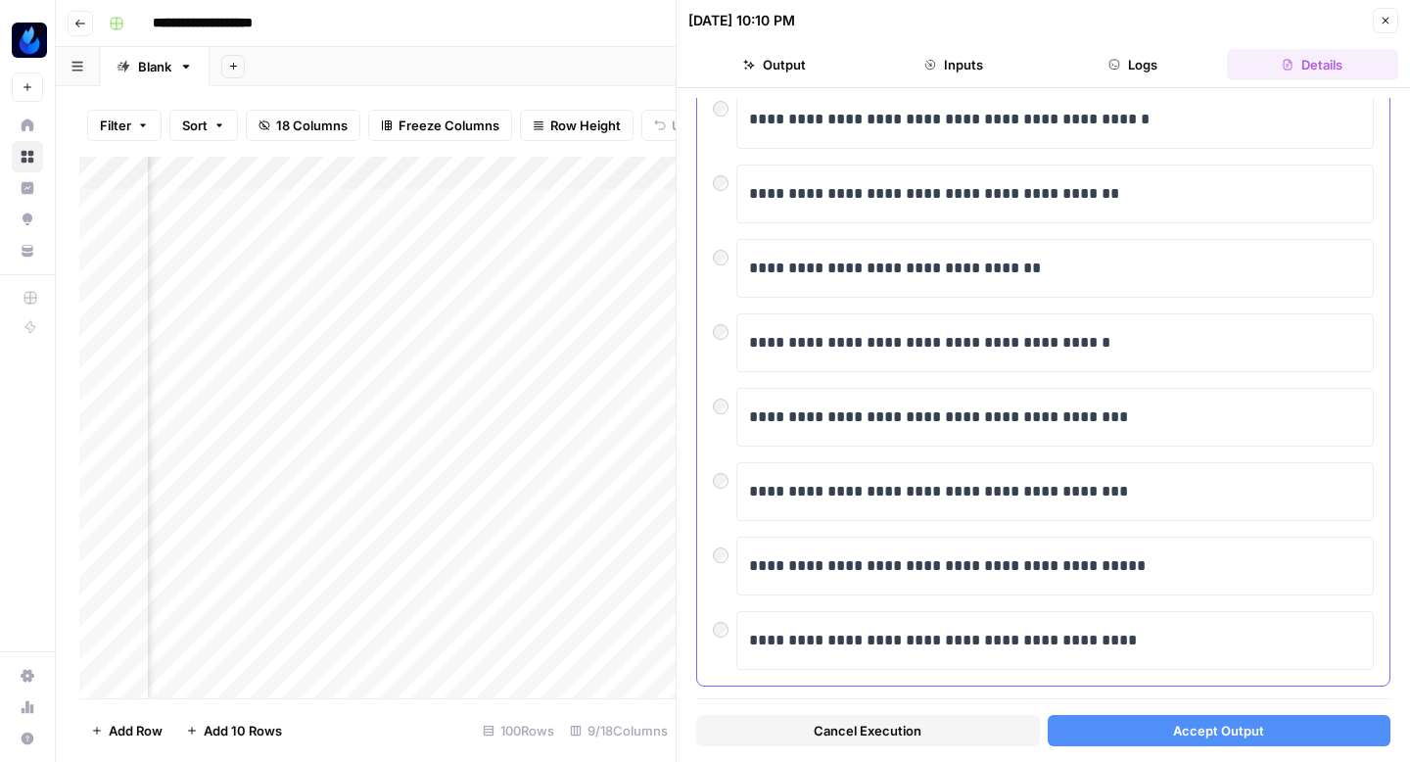
scroll to position [333, 0]
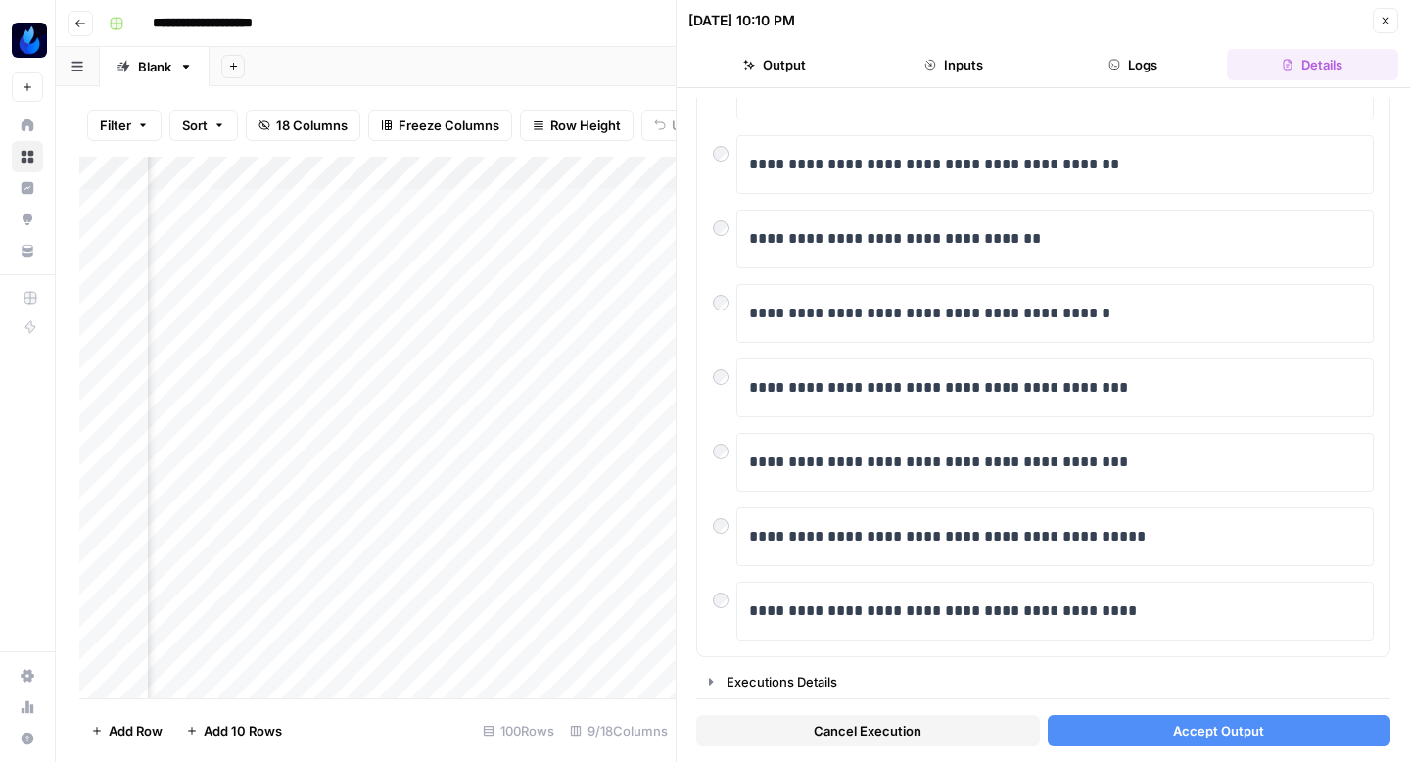
click at [1114, 721] on button "Accept Output" at bounding box center [1219, 730] width 344 height 31
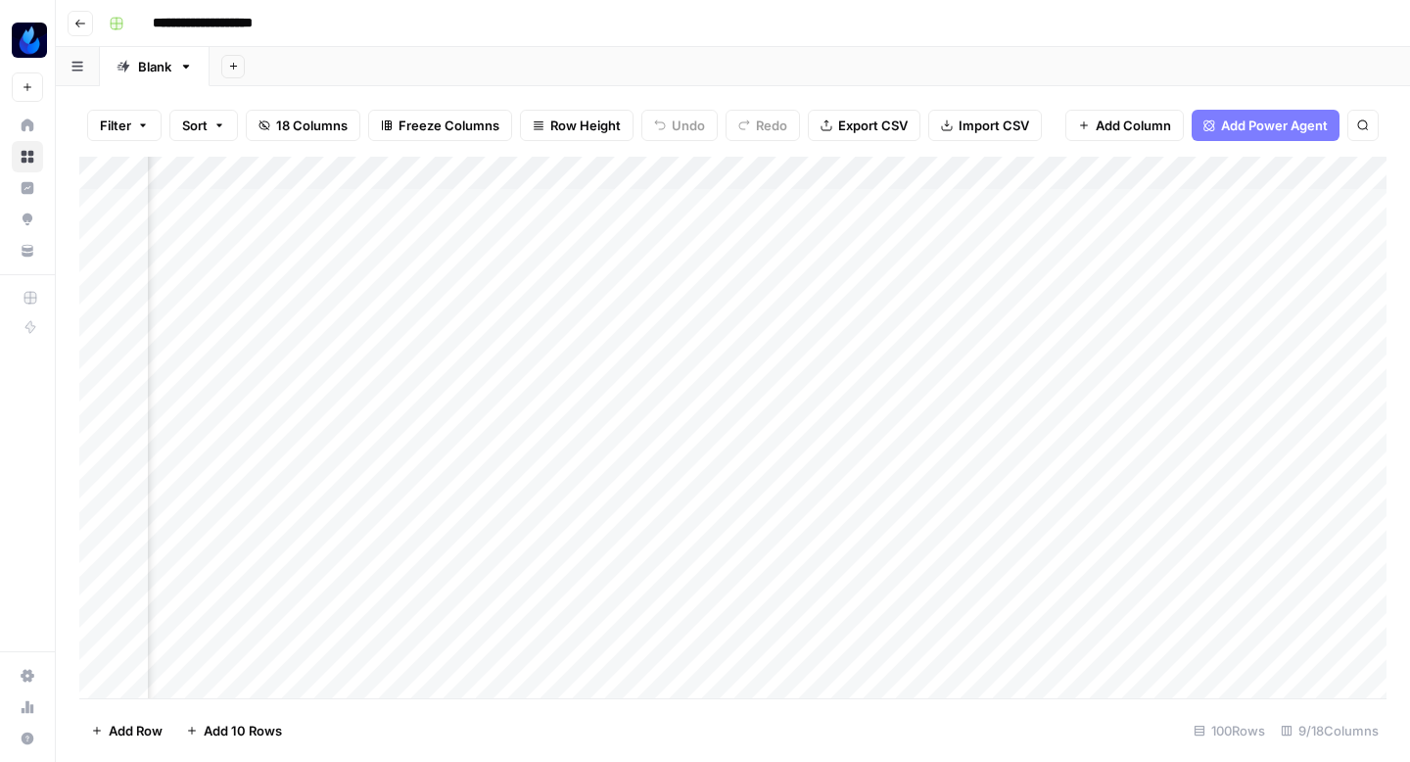
scroll to position [0, 719]
click at [877, 359] on div "Add Column" at bounding box center [732, 427] width 1307 height 541
click at [771, 395] on div "Add Column" at bounding box center [732, 427] width 1307 height 541
click at [767, 434] on div "Add Column" at bounding box center [732, 427] width 1307 height 541
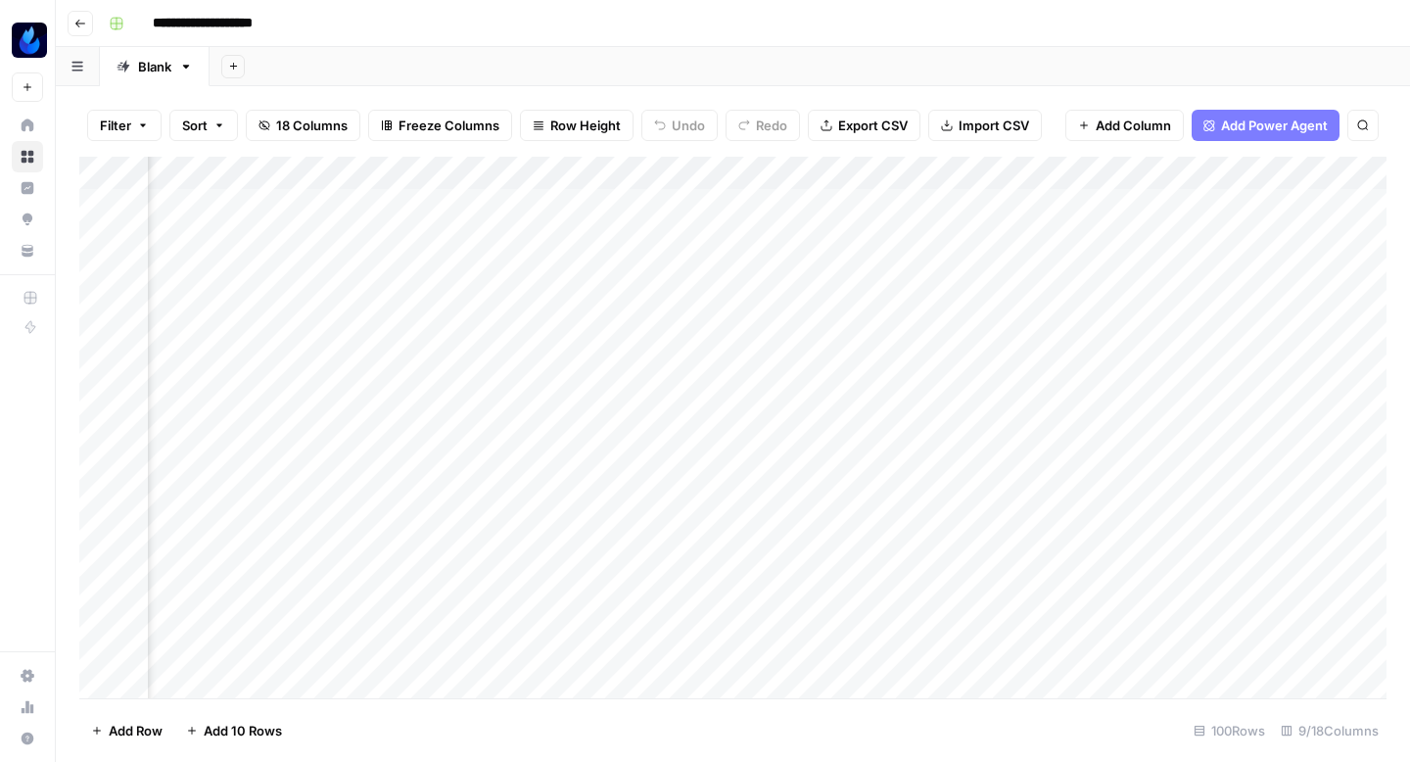
click at [766, 463] on div "Add Column" at bounding box center [732, 427] width 1307 height 541
click at [826, 44] on header "**********" at bounding box center [733, 23] width 1354 height 47
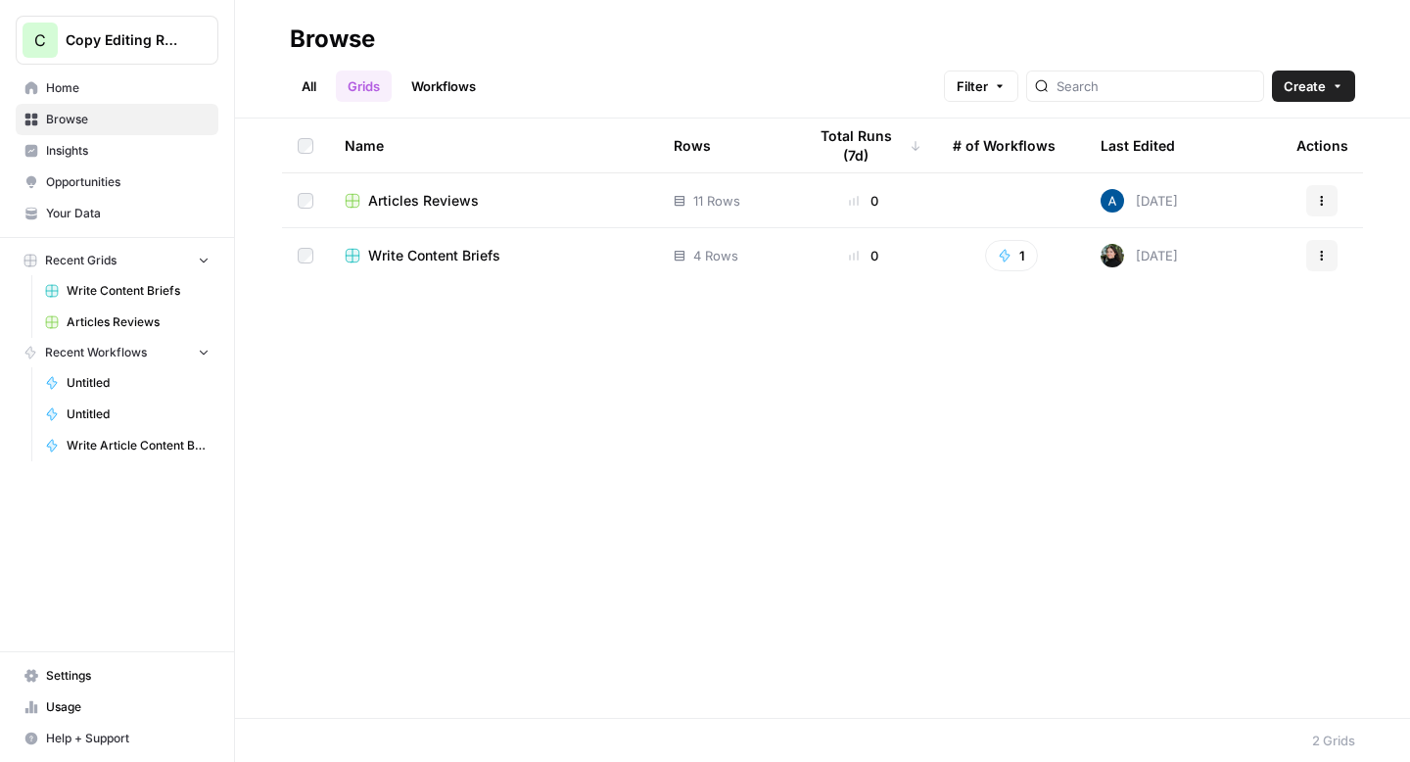
click at [127, 31] on span "Copy Editing Review" at bounding box center [125, 40] width 118 height 20
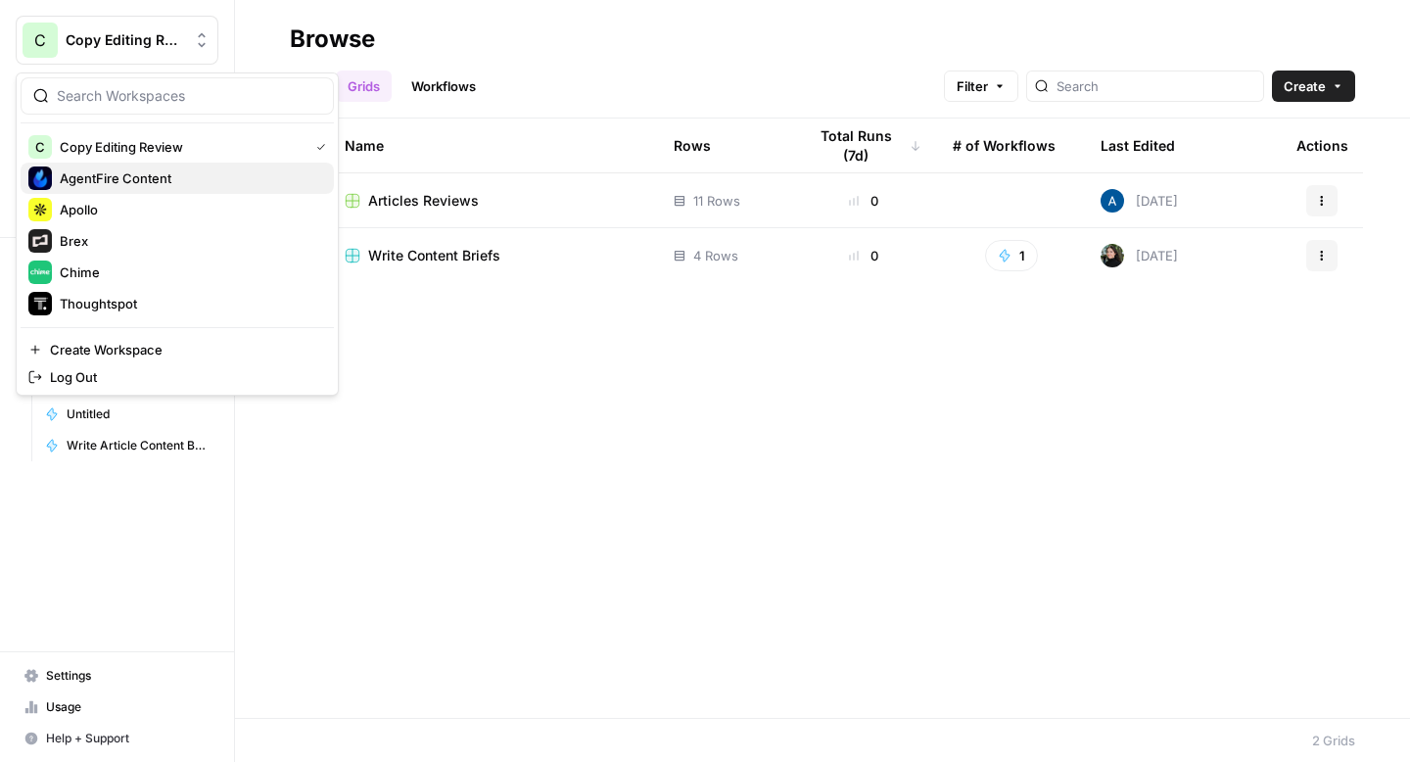
click at [115, 170] on span "AgentFire Content" at bounding box center [189, 178] width 258 height 20
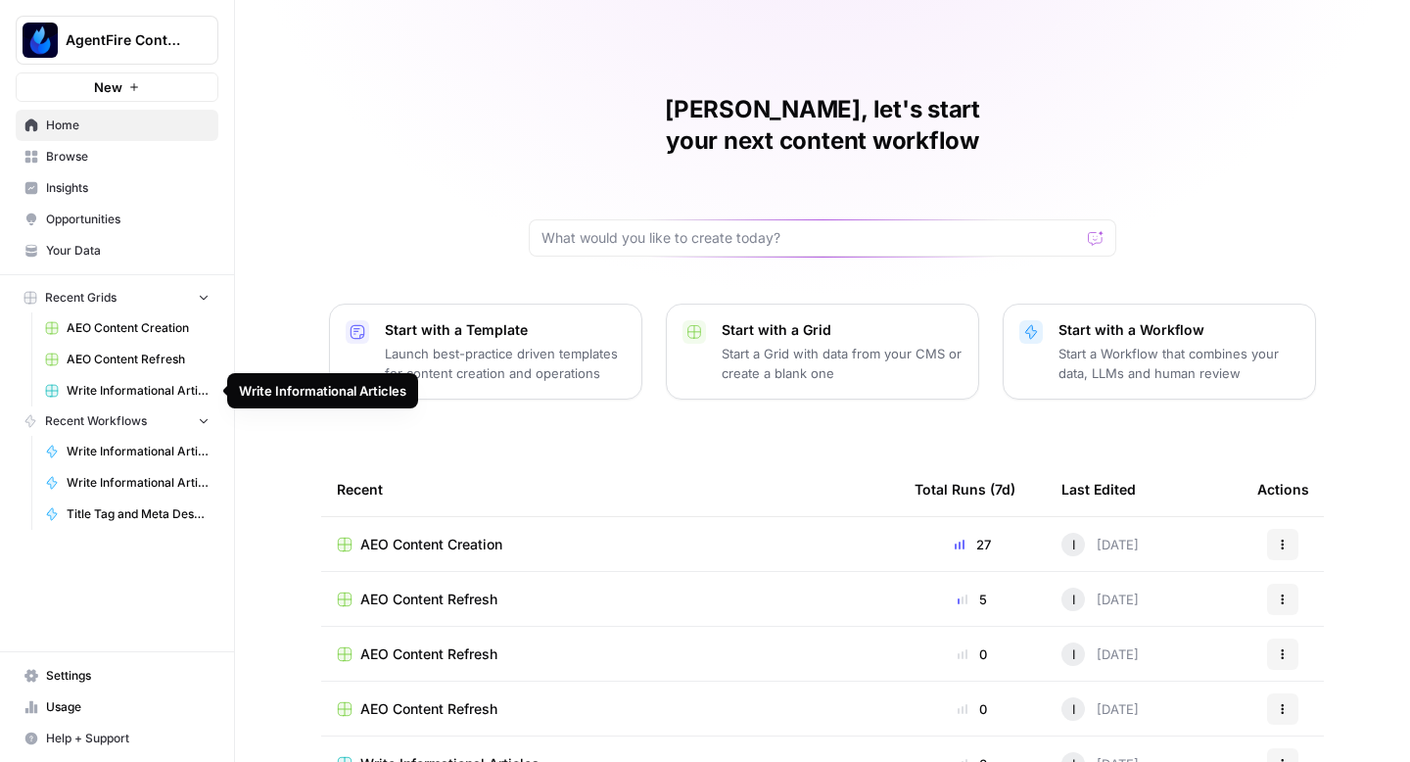
click at [144, 219] on span "Opportunities" at bounding box center [127, 219] width 163 height 18
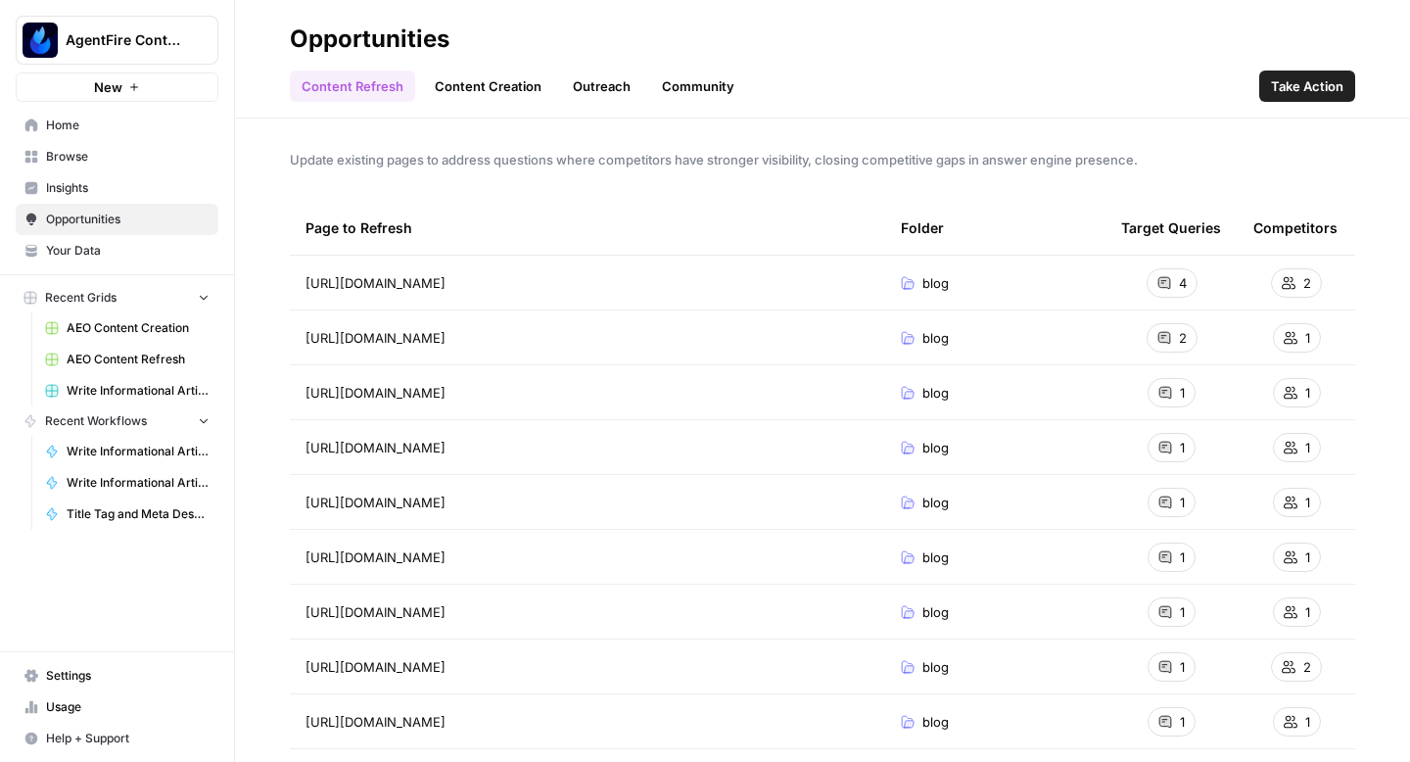
click at [473, 81] on link "Content Creation" at bounding box center [488, 85] width 130 height 31
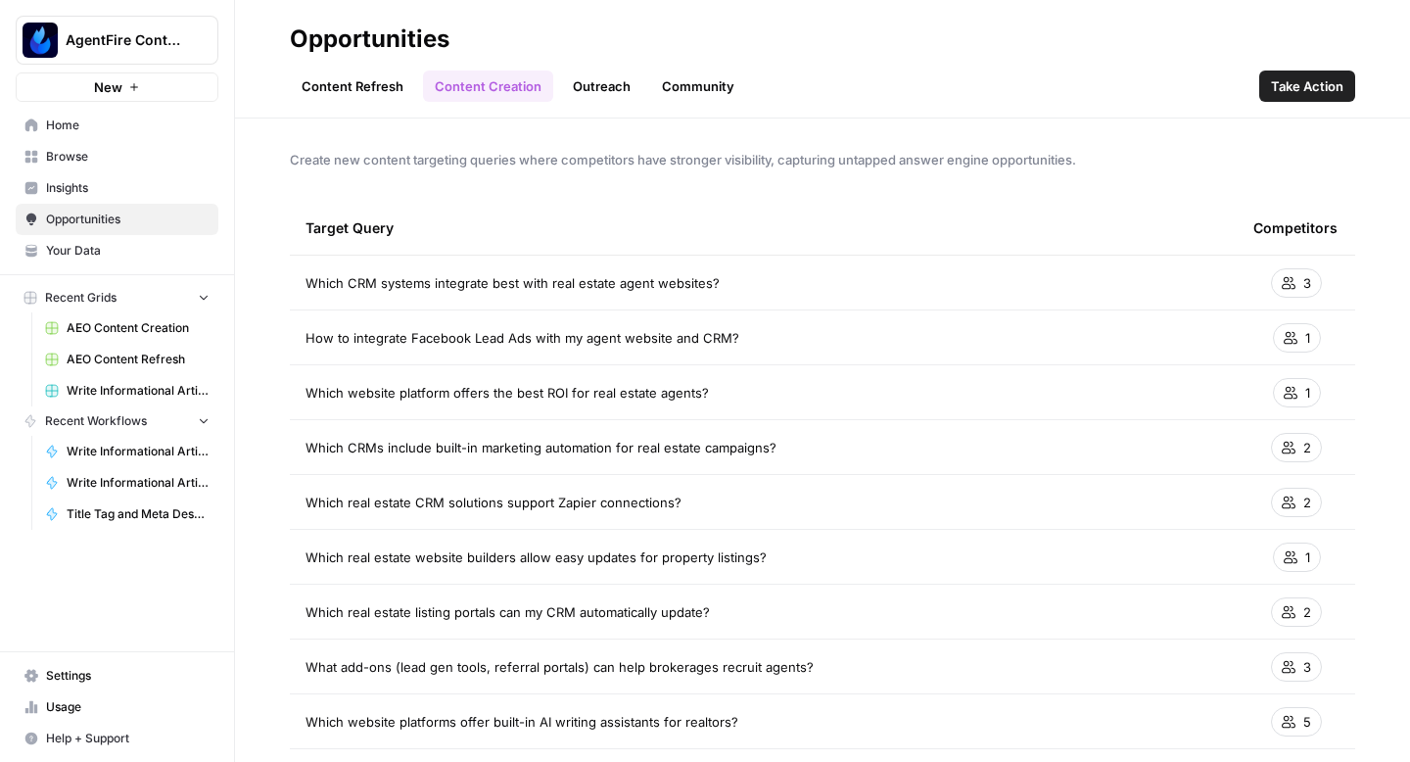
click at [1336, 89] on span "Take Action" at bounding box center [1307, 86] width 72 height 20
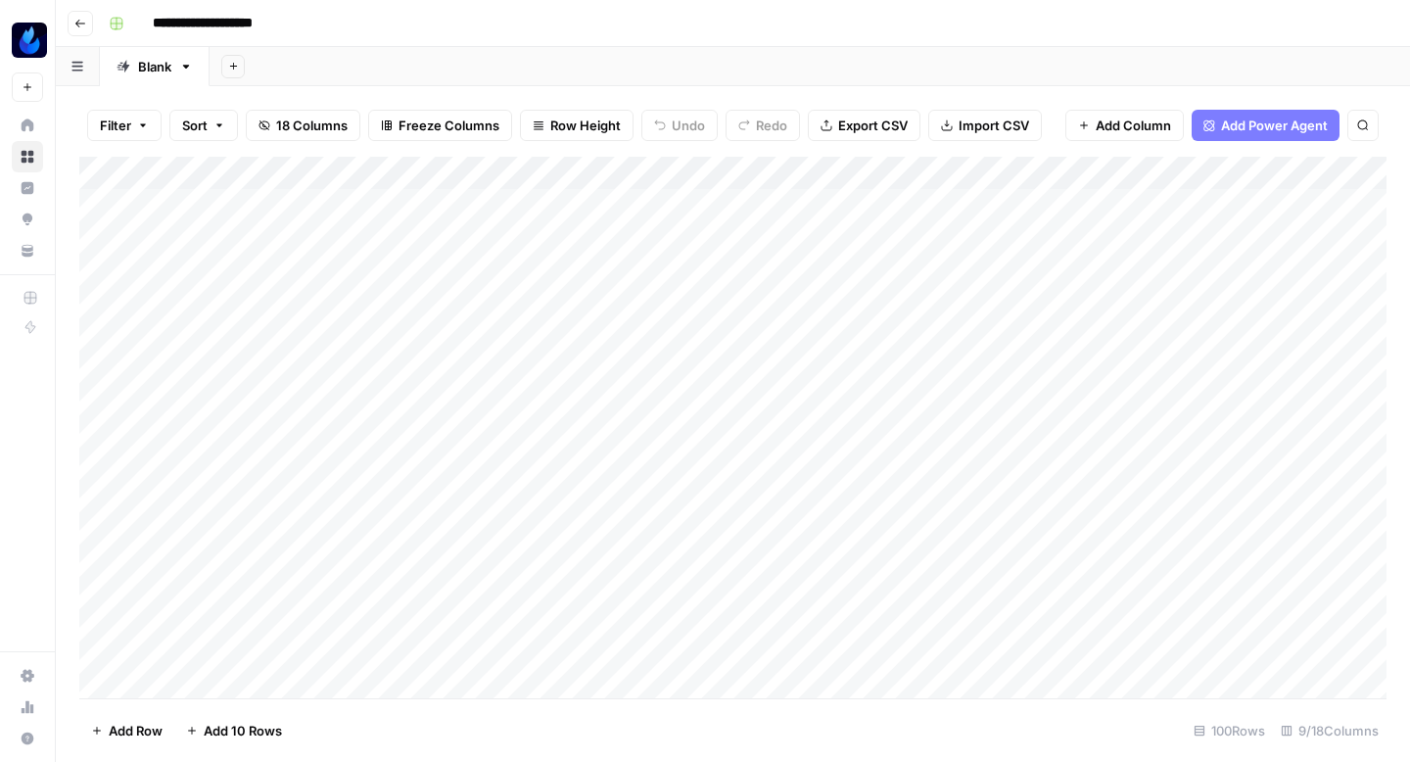
click at [772, 204] on div "Add Column" at bounding box center [732, 427] width 1307 height 541
click at [293, 22] on input "**********" at bounding box center [225, 23] width 163 height 31
type input "**********"
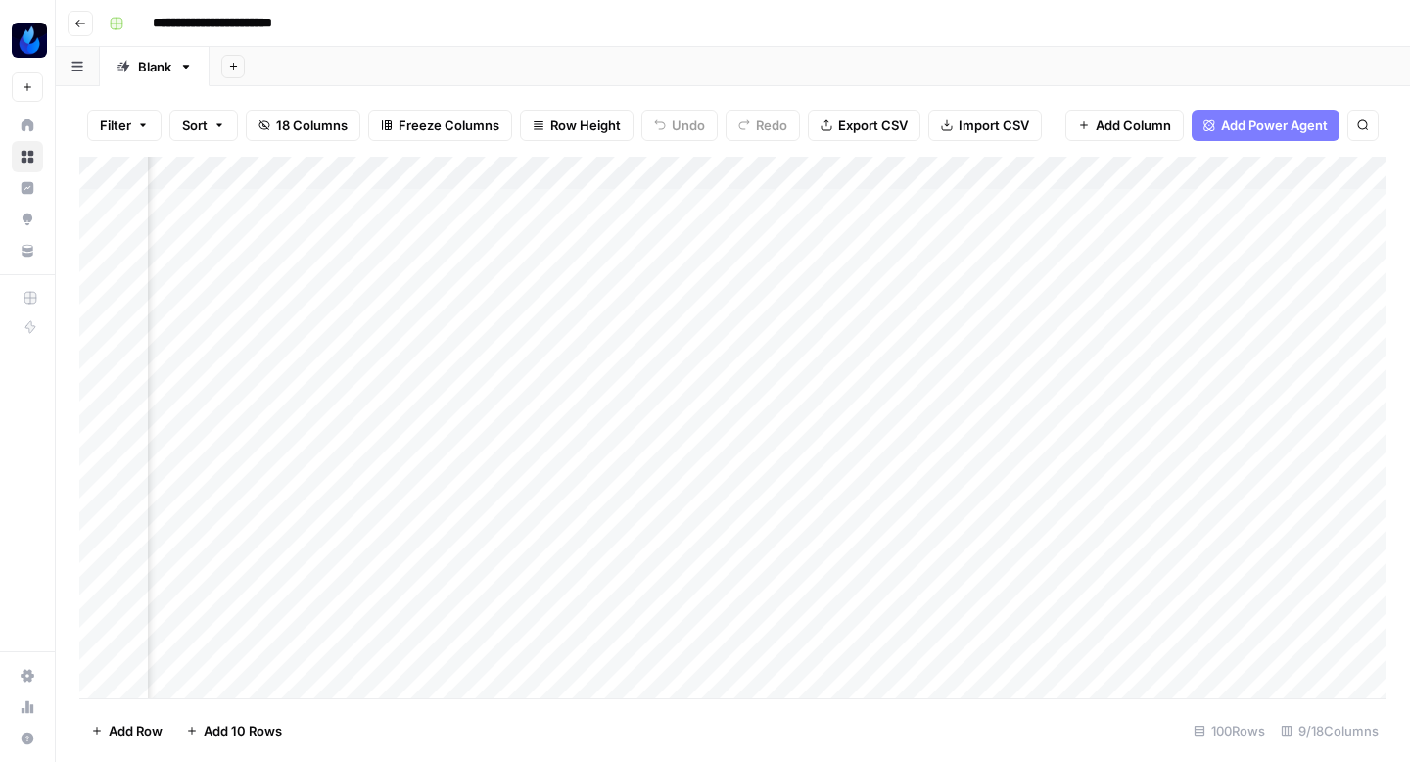
click at [609, 199] on div "Add Column" at bounding box center [732, 427] width 1307 height 541
click at [438, 200] on div "Add Column" at bounding box center [732, 427] width 1307 height 541
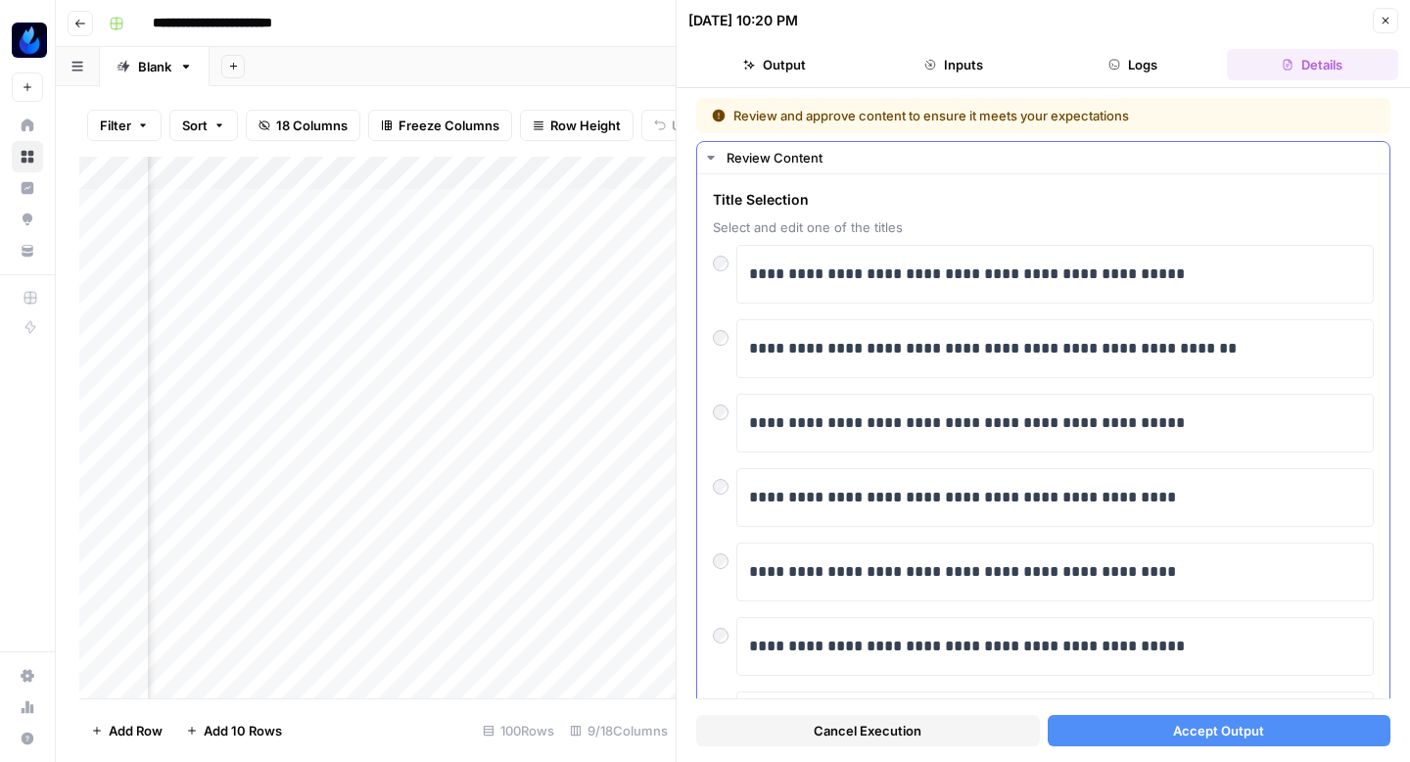
click at [711, 344] on div "**********" at bounding box center [1043, 581] width 692 height 814
click at [1099, 730] on button "Accept Output" at bounding box center [1219, 730] width 344 height 31
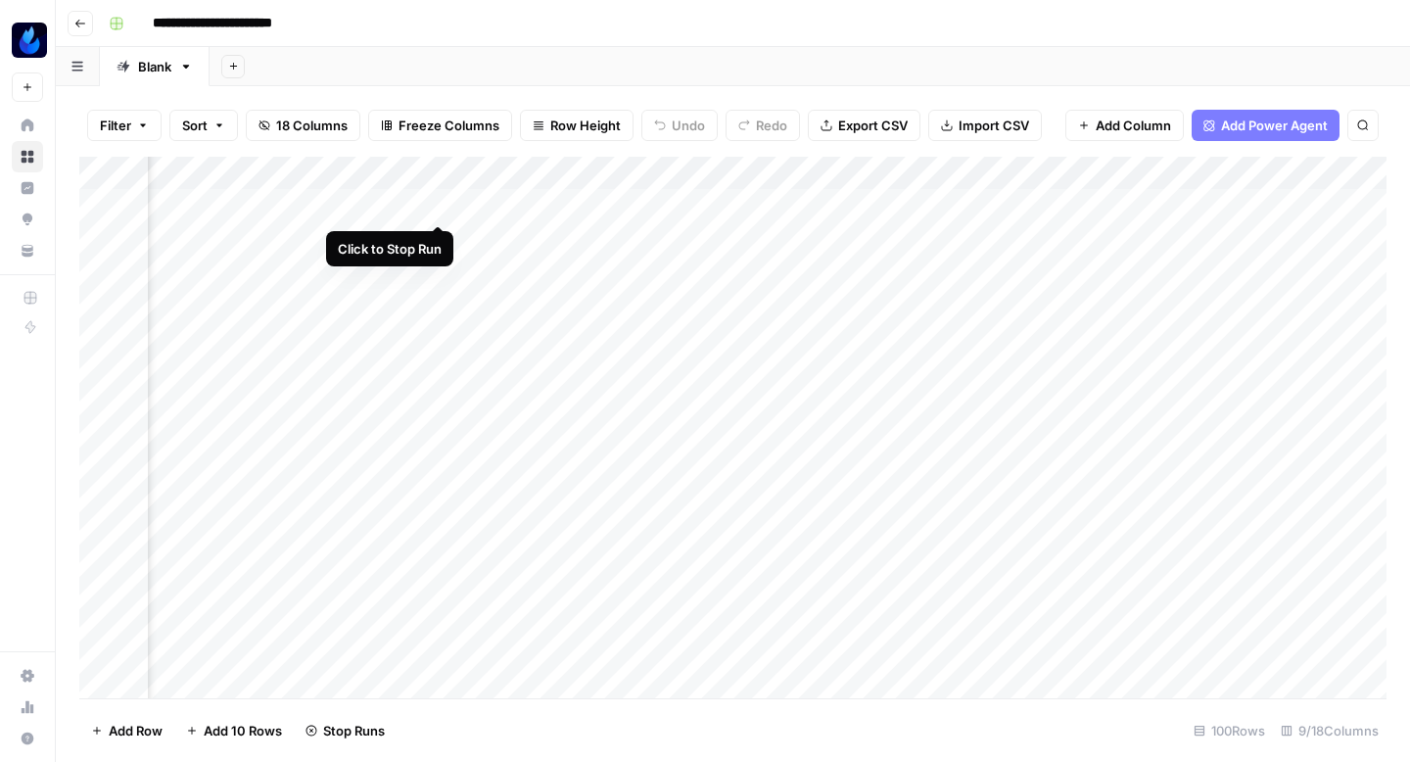
click at [435, 203] on div "Add Column" at bounding box center [732, 427] width 1307 height 541
click at [412, 201] on div "Add Column" at bounding box center [732, 427] width 1307 height 541
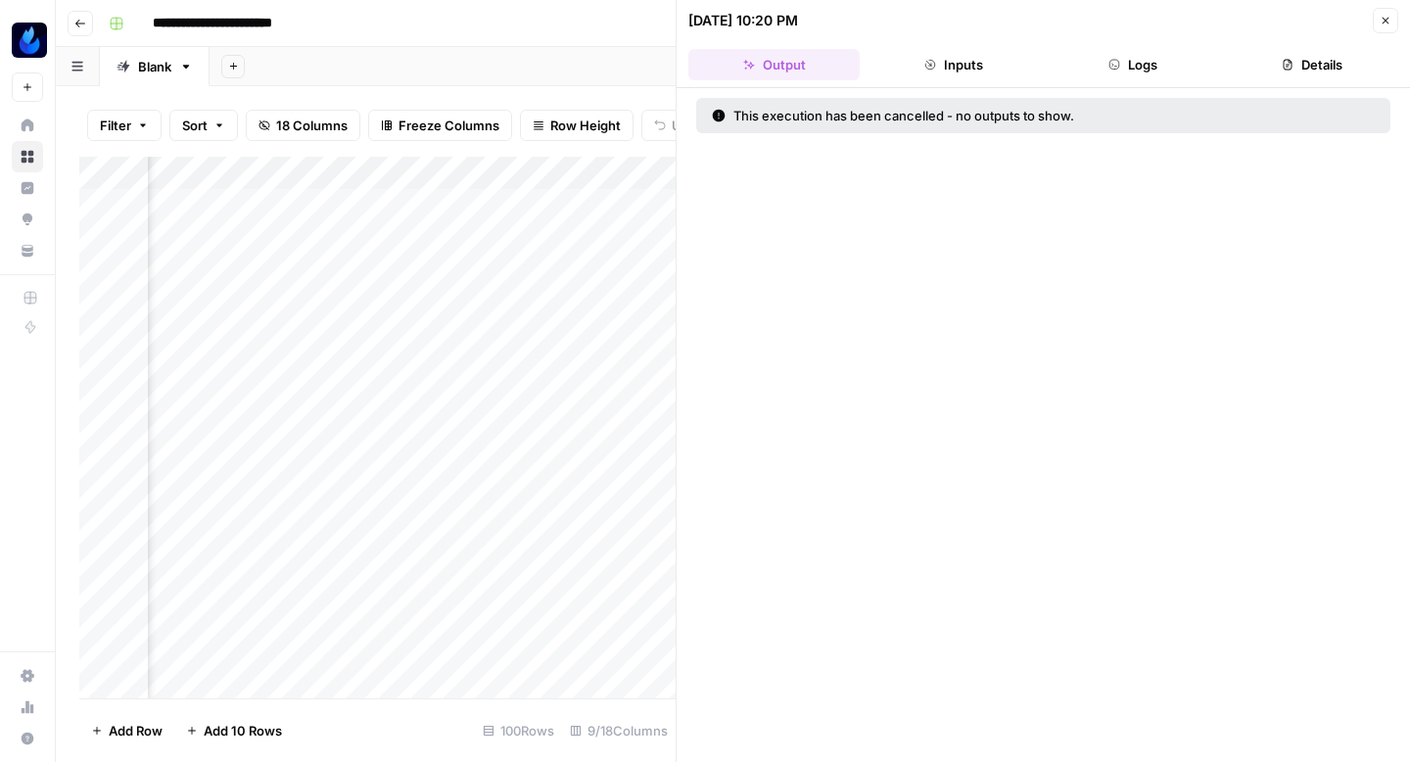
click at [984, 56] on button "Inputs" at bounding box center [952, 64] width 171 height 31
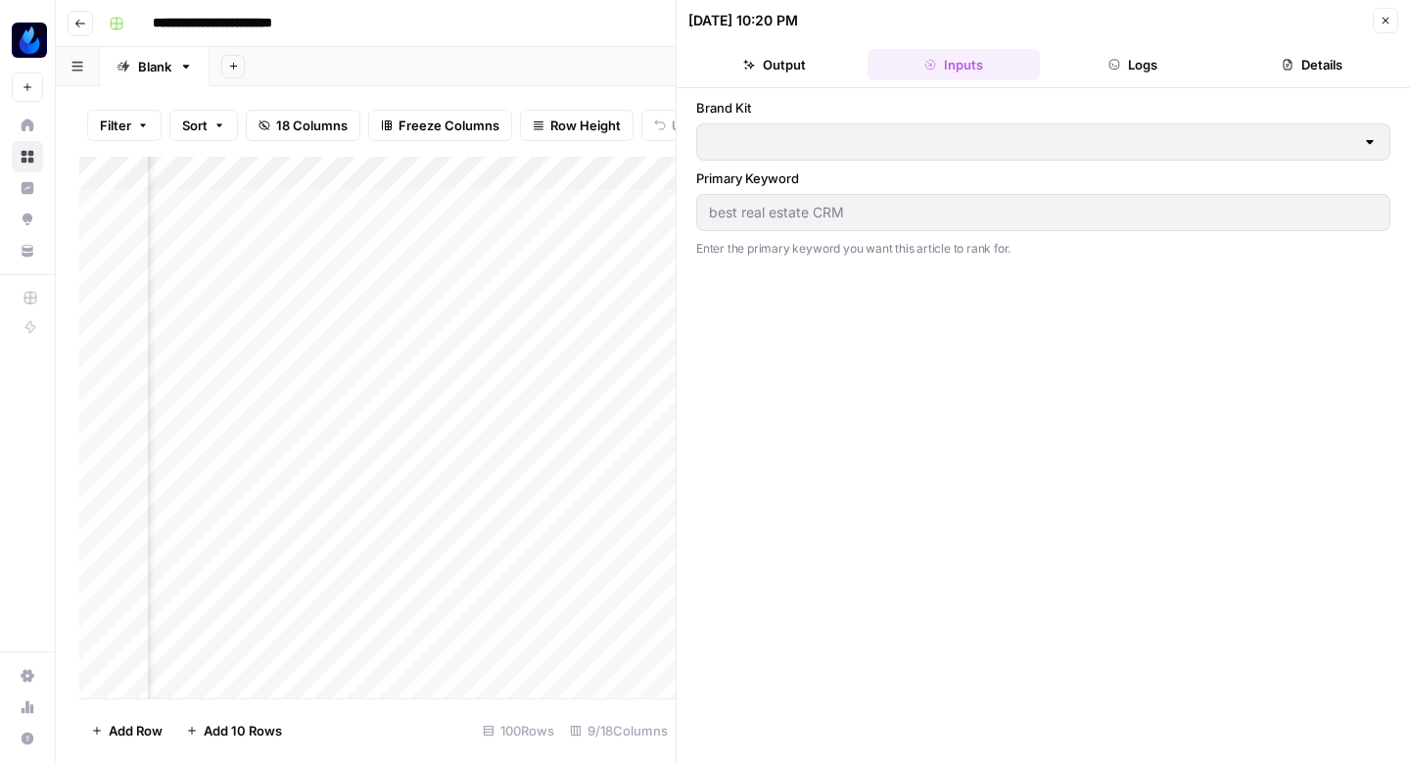
type input "AgentFire"
click at [1125, 73] on button "Logs" at bounding box center [1132, 64] width 171 height 31
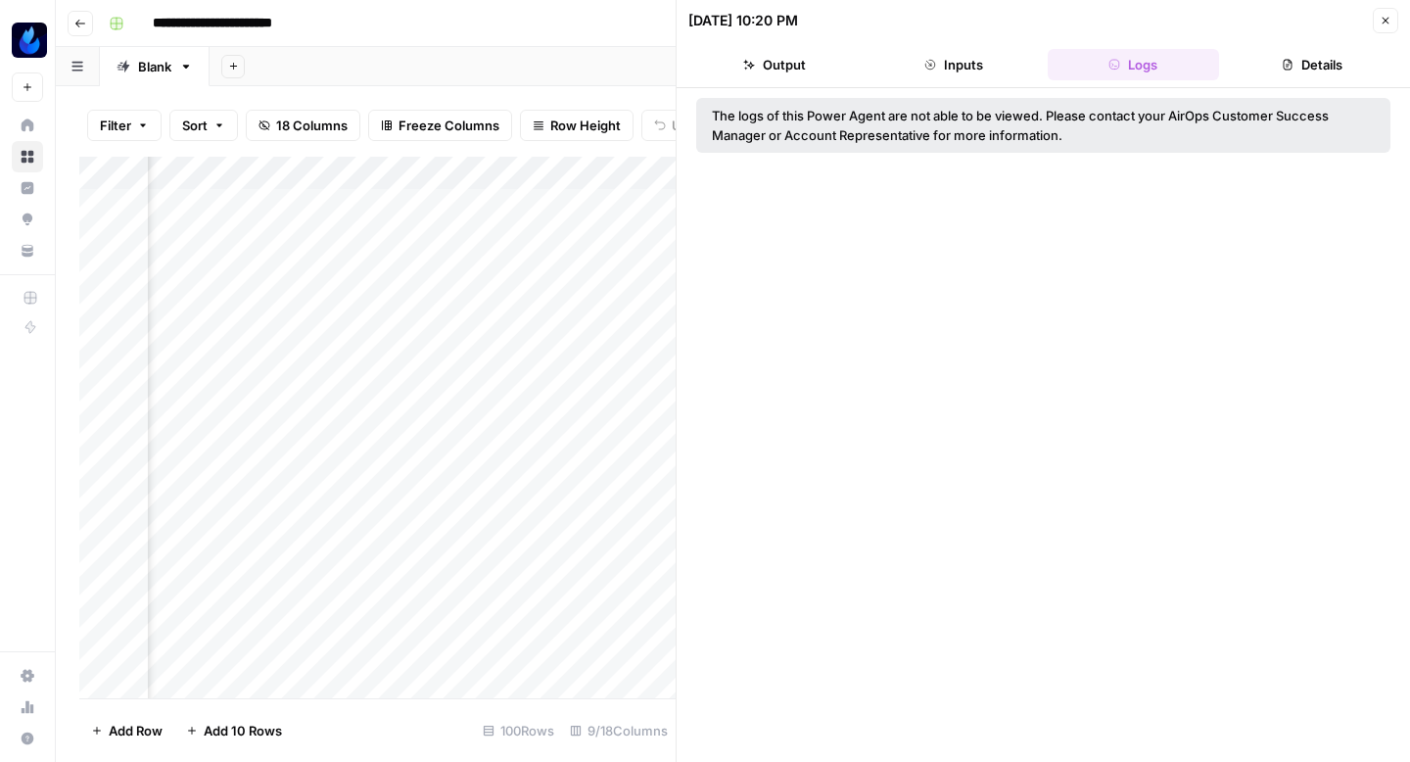
click at [1288, 66] on icon "button" at bounding box center [1287, 65] width 12 height 12
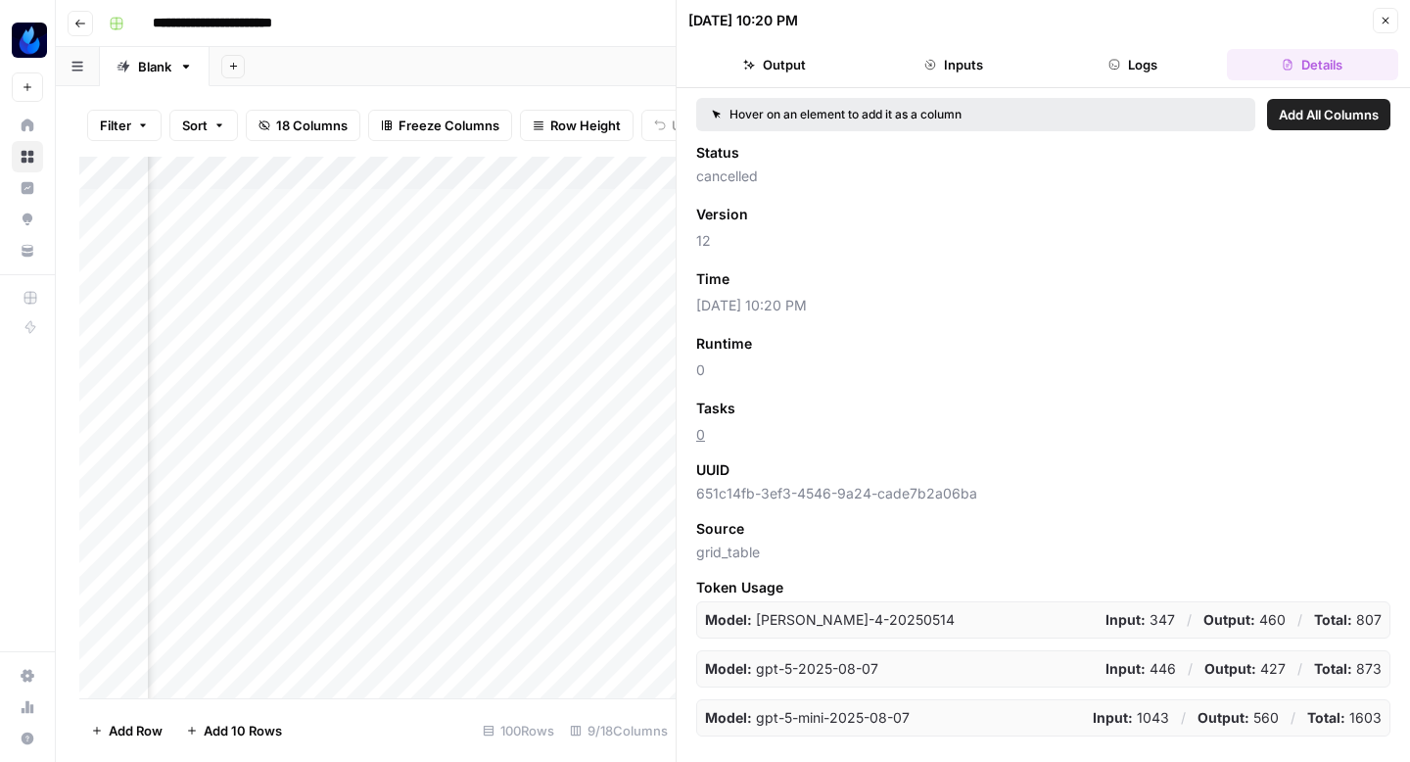
click at [1384, 19] on icon "button" at bounding box center [1385, 21] width 12 height 12
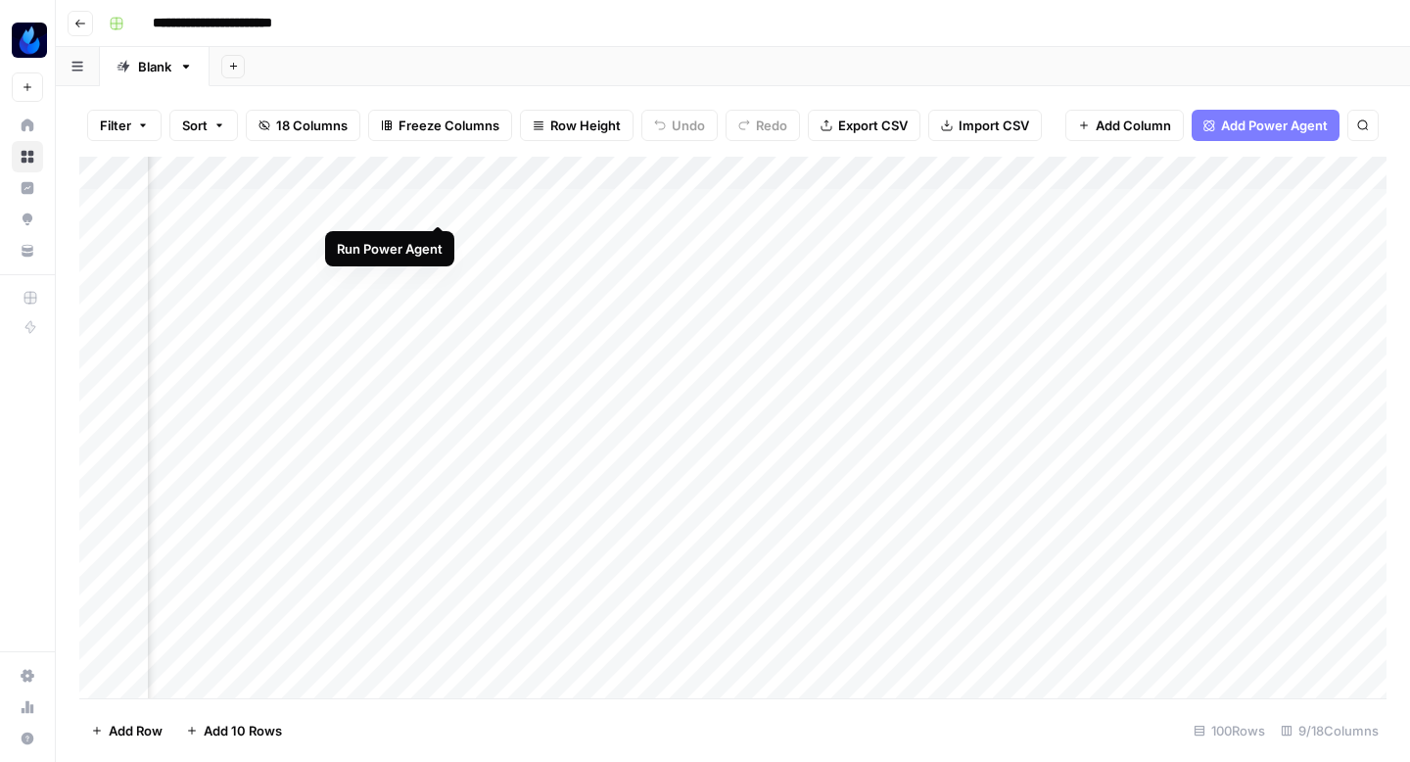
click at [435, 202] on div "Add Column" at bounding box center [732, 427] width 1307 height 541
click at [407, 200] on div "Add Column" at bounding box center [732, 427] width 1307 height 541
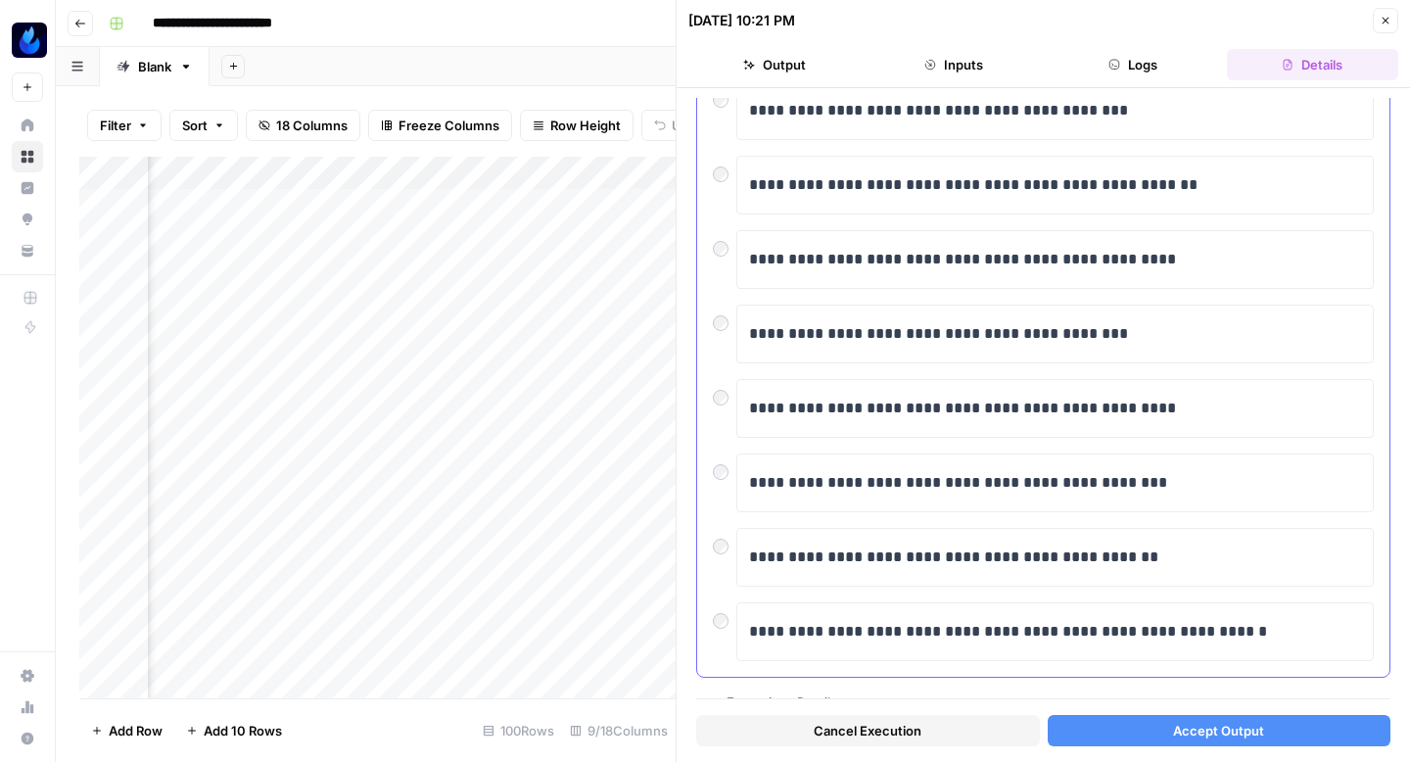
scroll to position [333, 0]
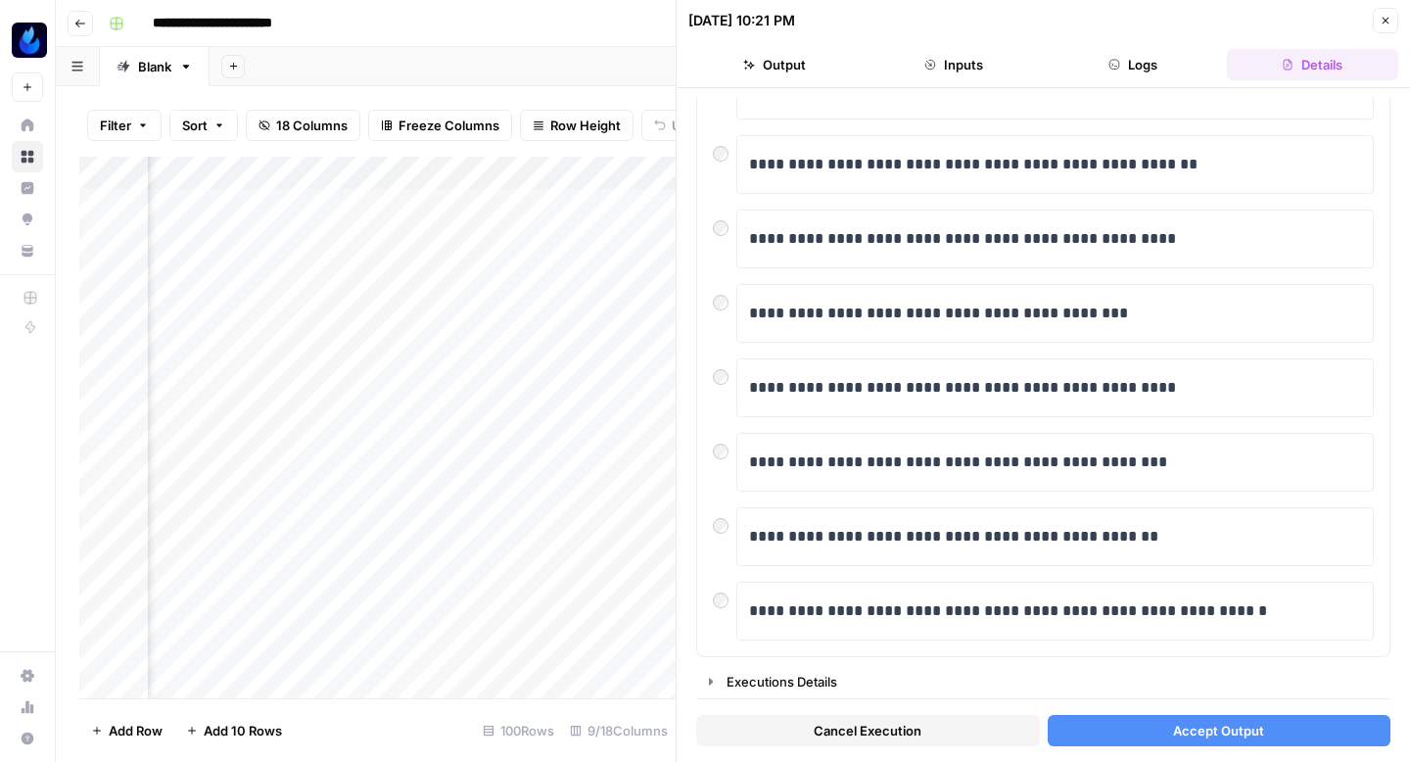
click at [1150, 735] on button "Accept Output" at bounding box center [1219, 730] width 344 height 31
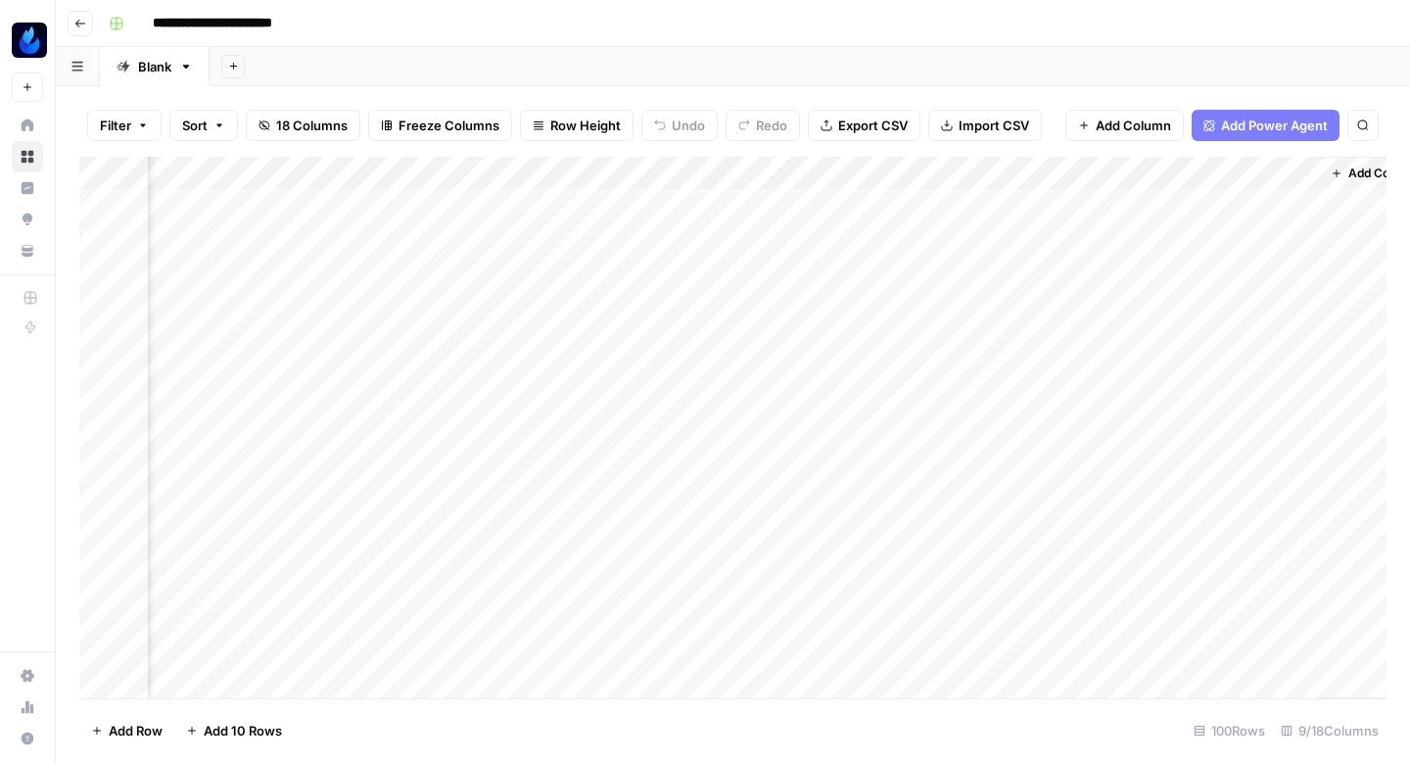
scroll to position [2, 947]
click at [650, 200] on div "Add Column" at bounding box center [732, 427] width 1307 height 541
click at [84, 30] on button "Go back" at bounding box center [80, 23] width 25 height 25
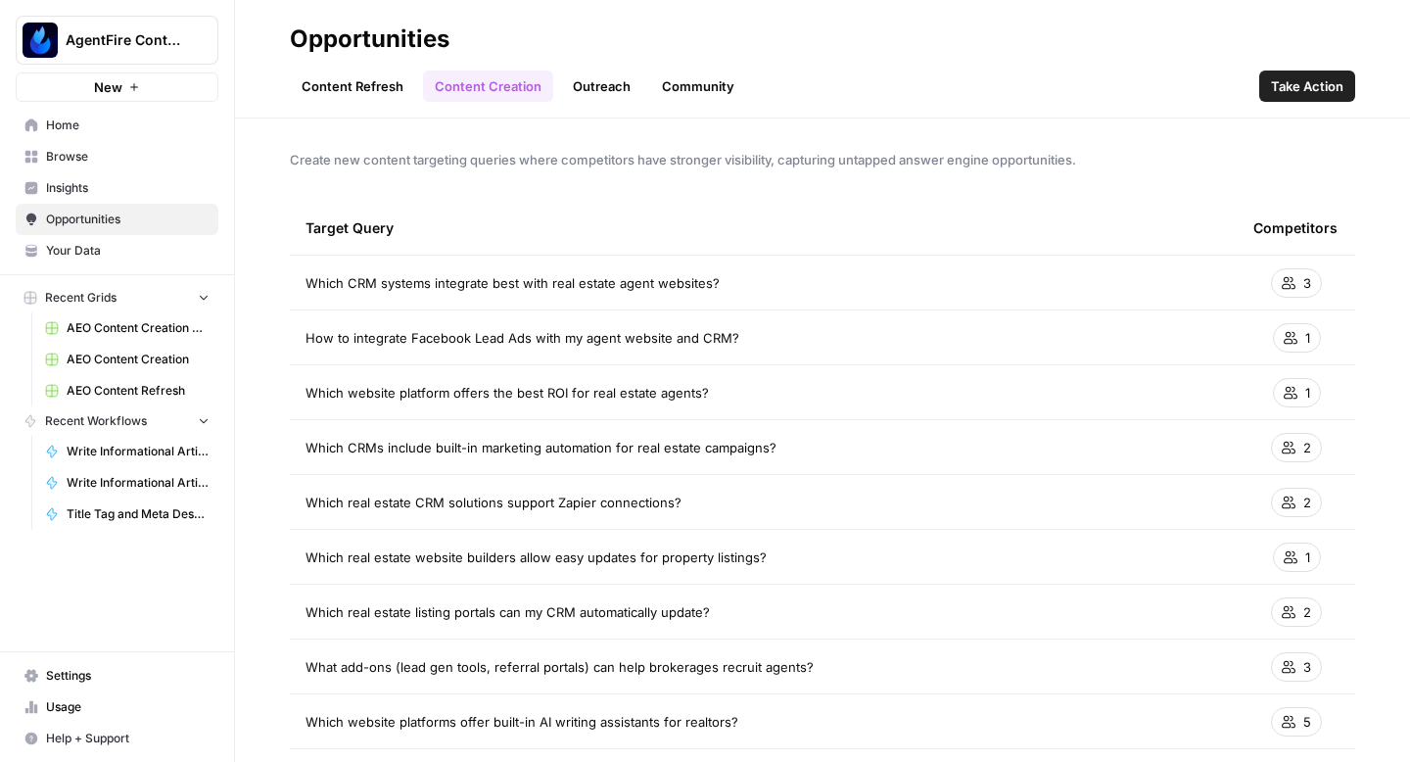
click at [110, 294] on span "Recent Grids" at bounding box center [80, 298] width 71 height 18
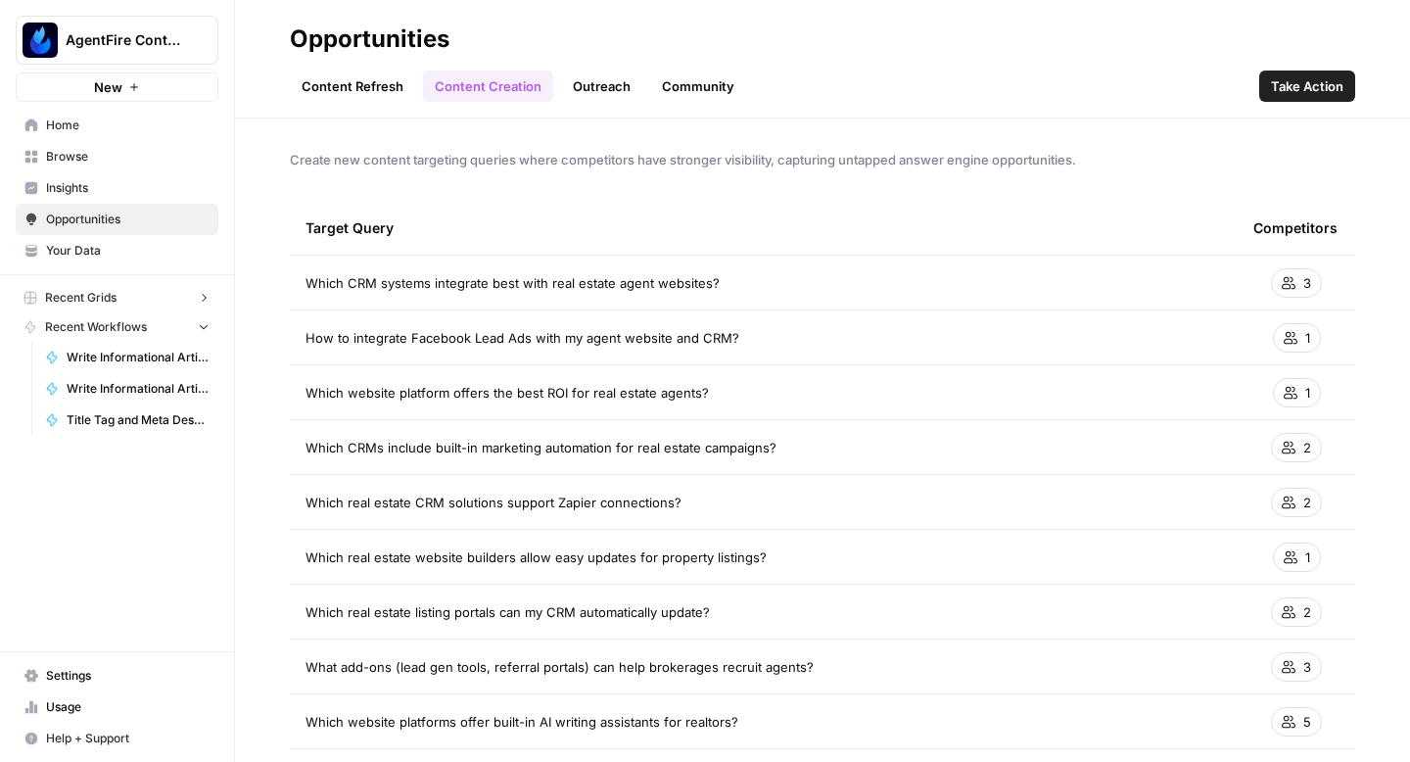
click at [98, 297] on span "Recent Grids" at bounding box center [80, 298] width 71 height 18
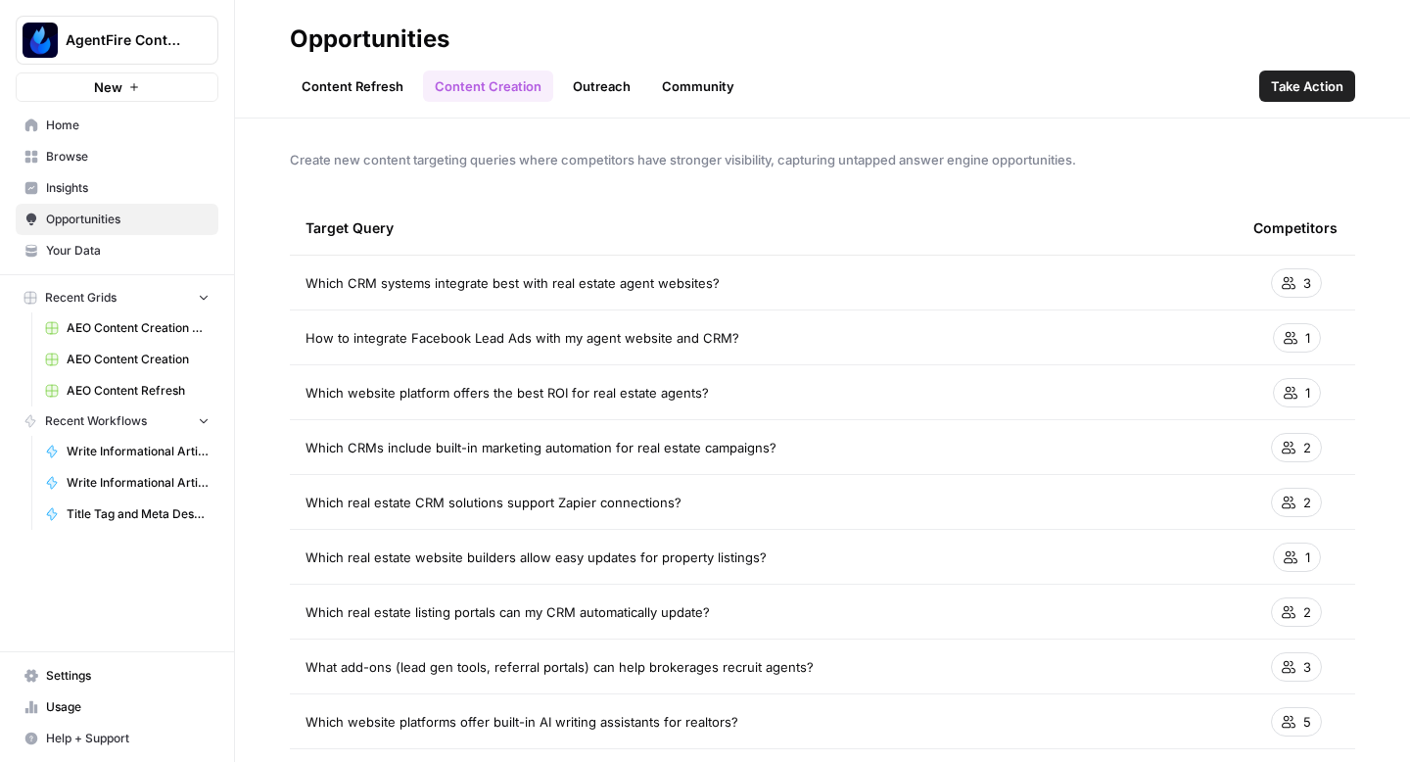
click at [94, 122] on span "Home" at bounding box center [127, 125] width 163 height 18
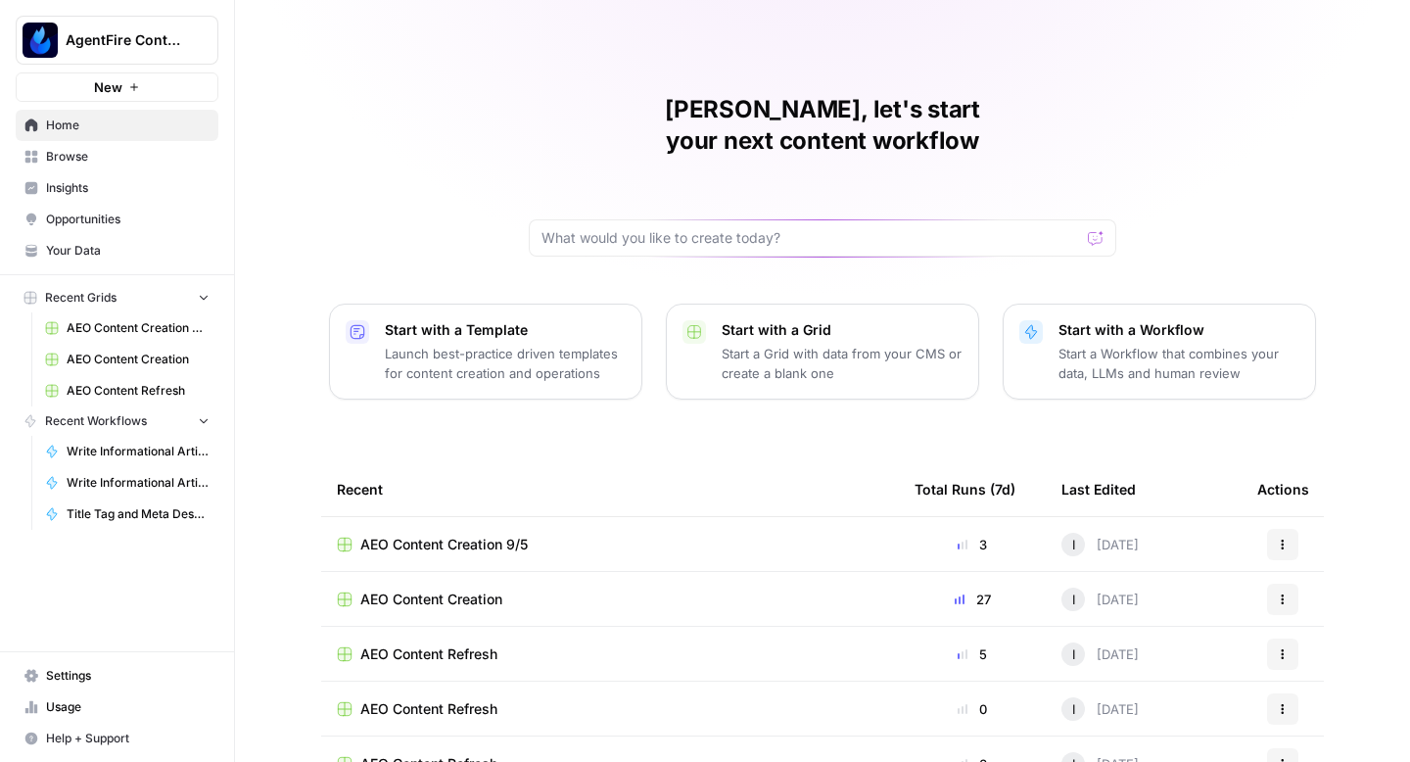
scroll to position [139, 0]
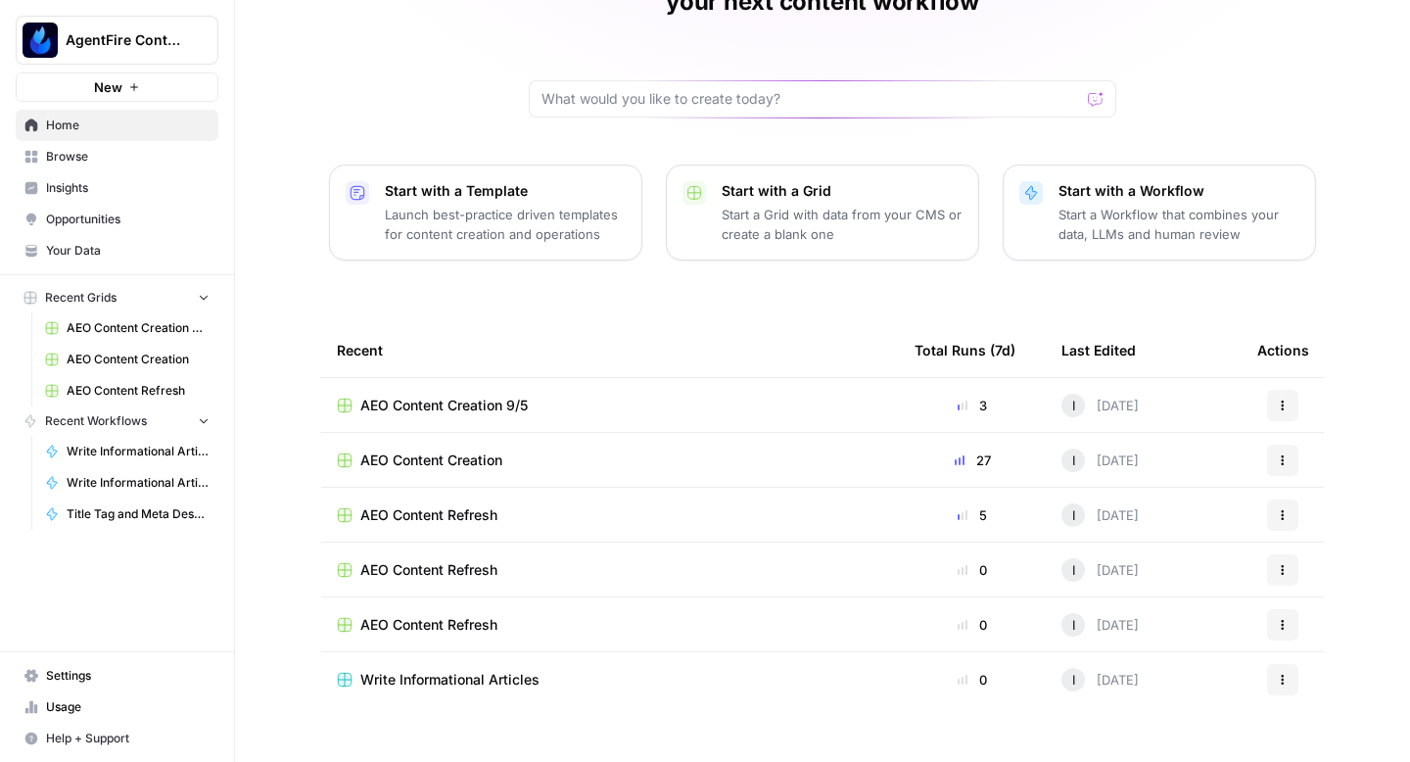
click at [1281, 390] on button "Actions" at bounding box center [1282, 405] width 31 height 31
click at [1177, 455] on span "Delete" at bounding box center [1195, 464] width 157 height 20
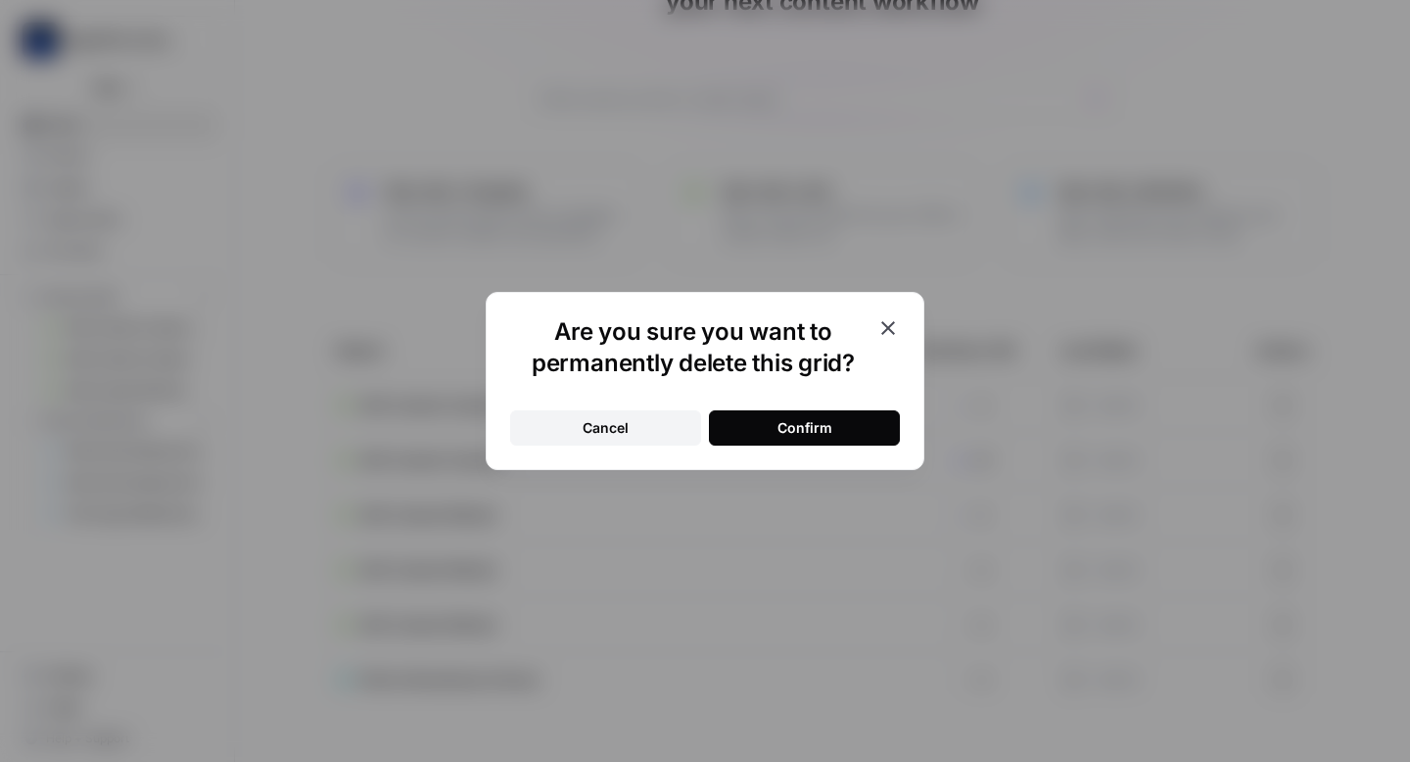
click at [867, 419] on button "Confirm" at bounding box center [804, 427] width 191 height 35
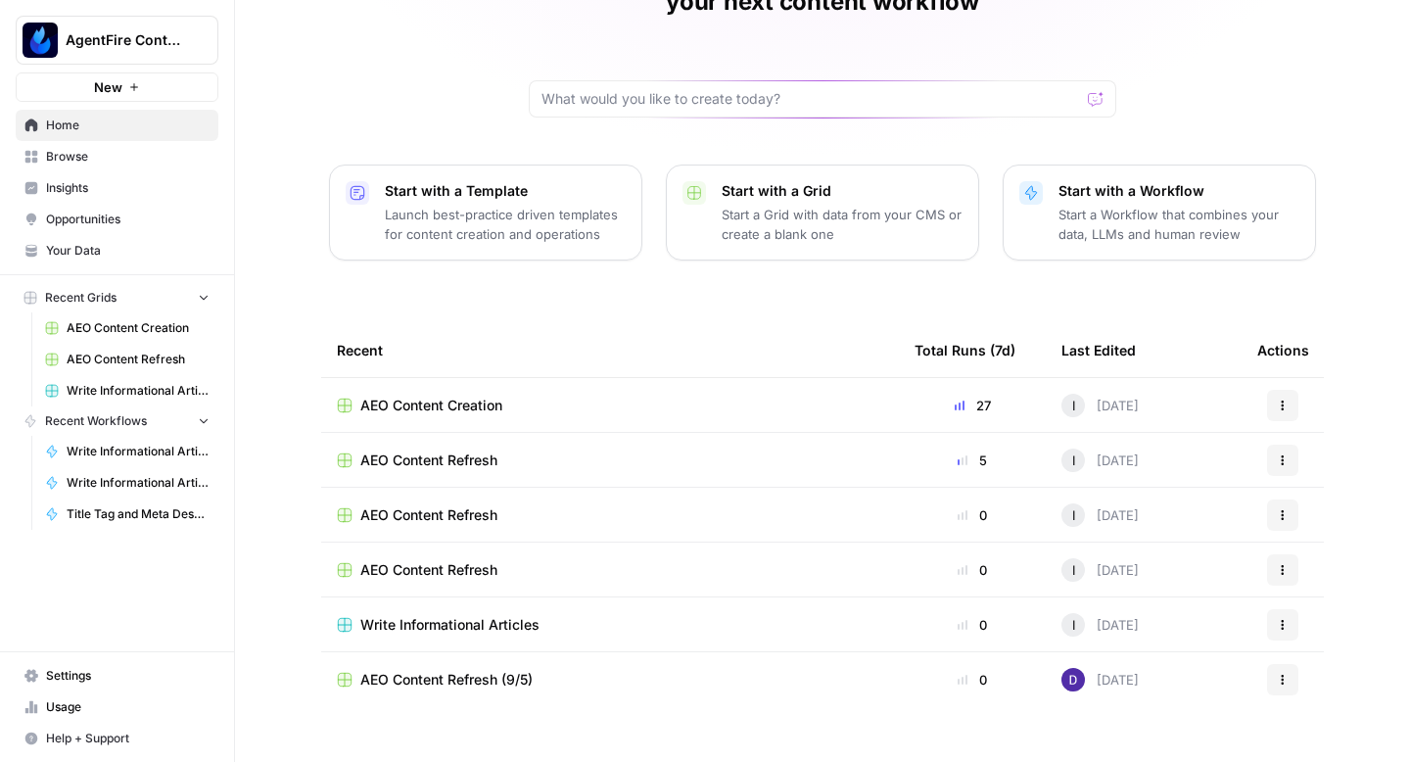
click at [442, 395] on span "AEO Content Creation" at bounding box center [431, 405] width 142 height 20
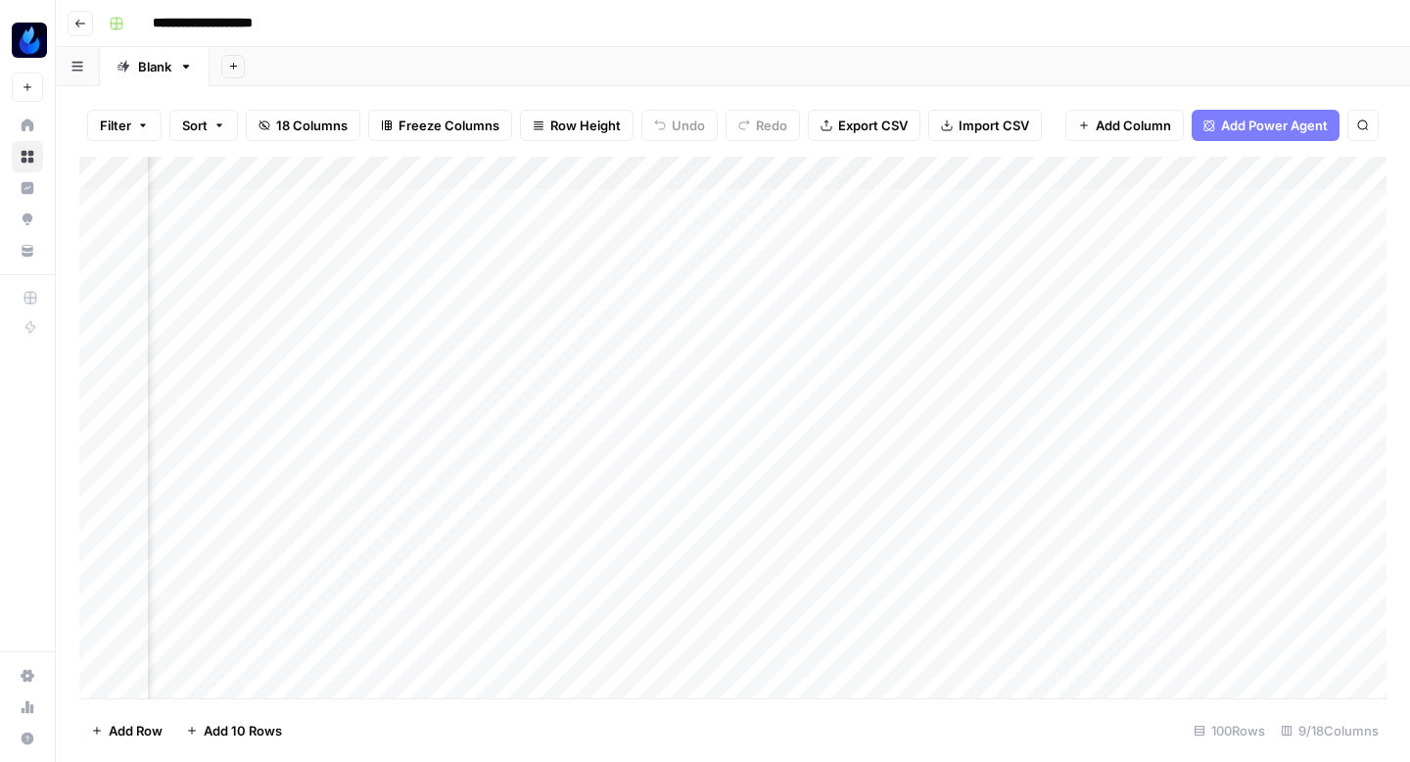
scroll to position [0, 987]
